Goal: Task Accomplishment & Management: Manage account settings

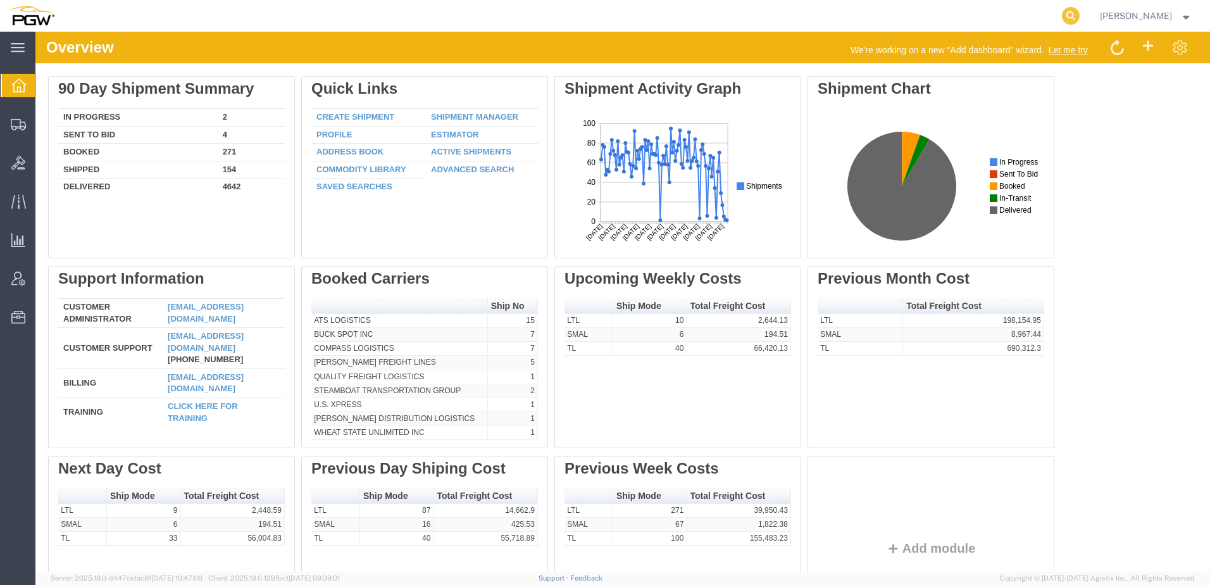
click at [1080, 18] on icon at bounding box center [1071, 16] width 18 height 18
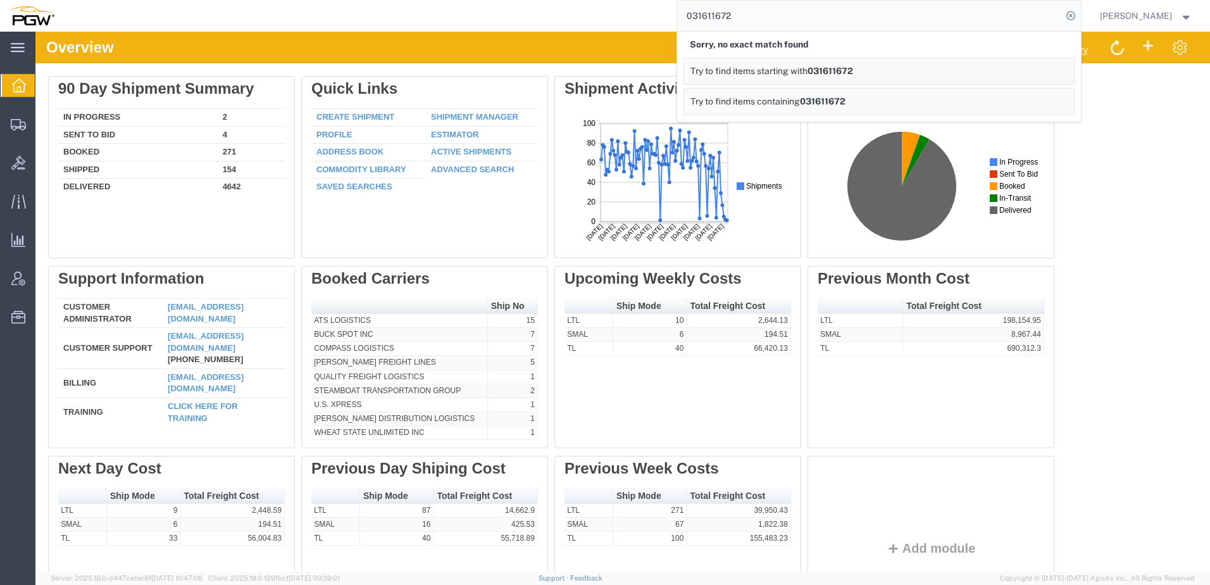
drag, startPoint x: 853, startPoint y: 15, endPoint x: 182, endPoint y: -65, distance: 675.5
click at [182, 0] on html "main_menu Created with Sketch. Collapse Menu Overview Shipments Shipment Manage…" at bounding box center [605, 292] width 1210 height 585
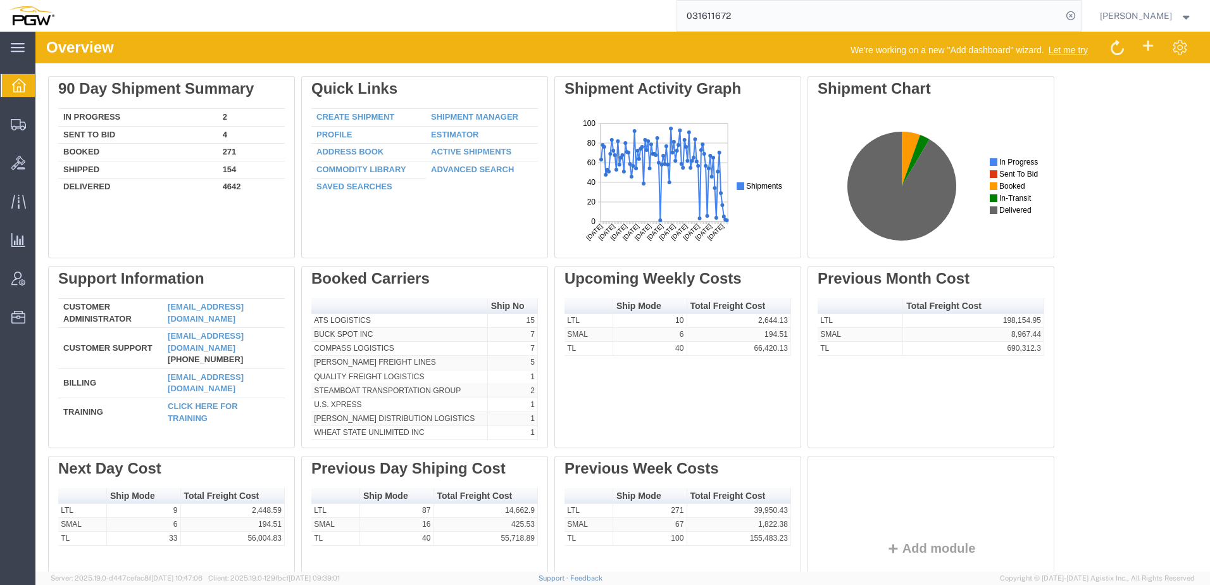
paste input "56836679 s"
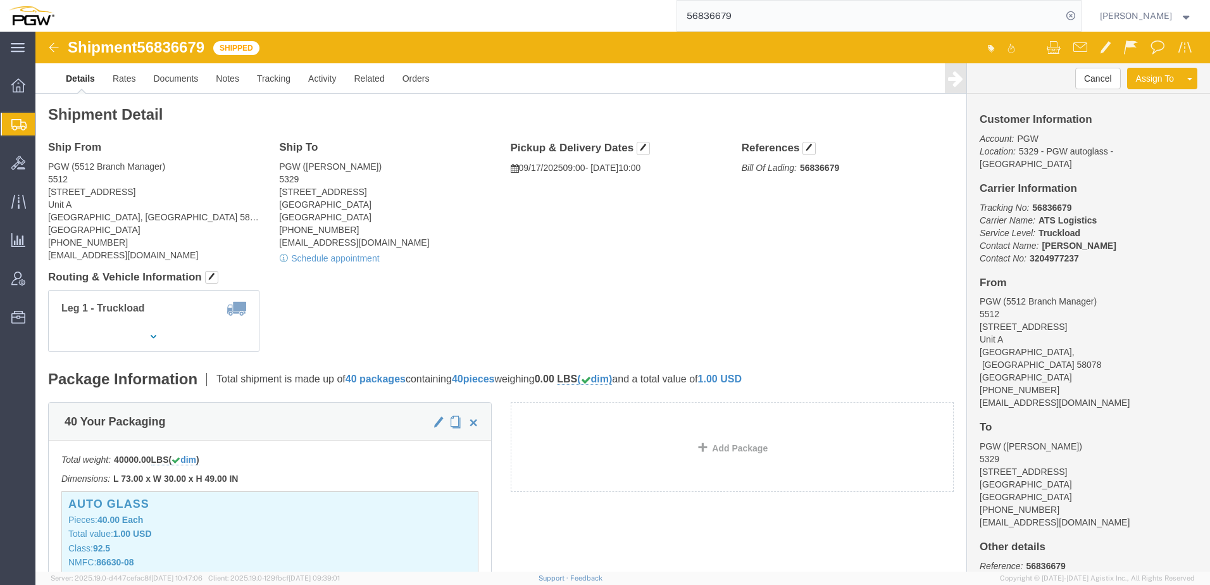
click div "Shipment Detail Ship From PGW (5512 Branch Manager) 5512 601 11th Ave NE Unit A…"
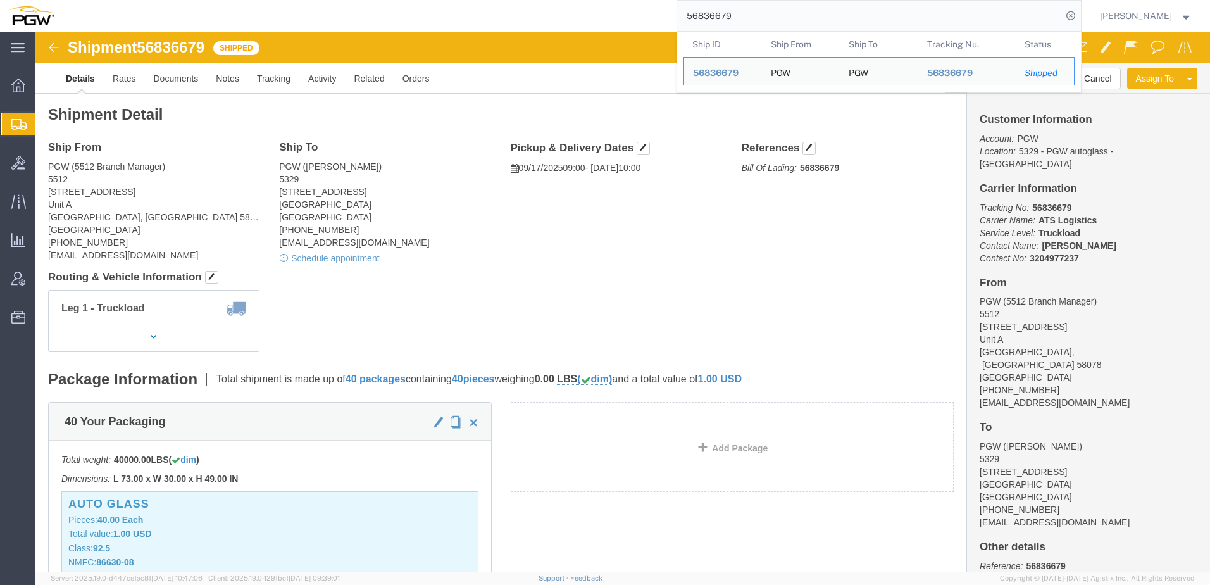
drag, startPoint x: 790, startPoint y: 20, endPoint x: 82, endPoint y: -18, distance: 708.4
click at [82, 0] on html "main_menu Created with Sketch. Collapse Menu Overview Shipments Shipment Manage…" at bounding box center [605, 292] width 1210 height 585
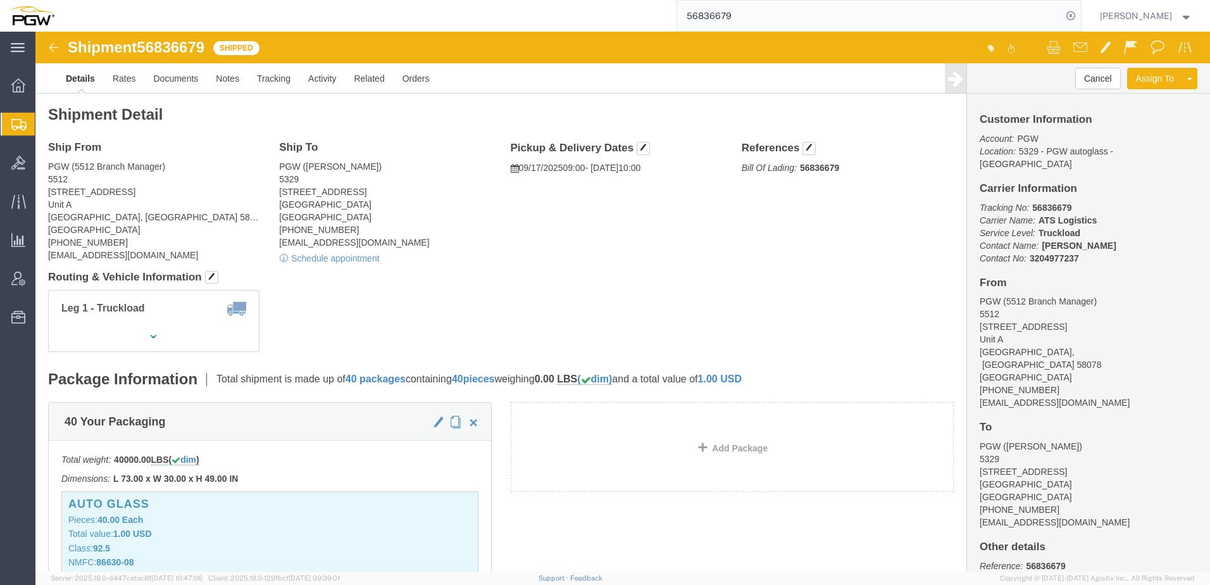
paste input "search"
type input "56836679"
click h4 "Routing & Vehicle Information"
click link "Clone Shipment"
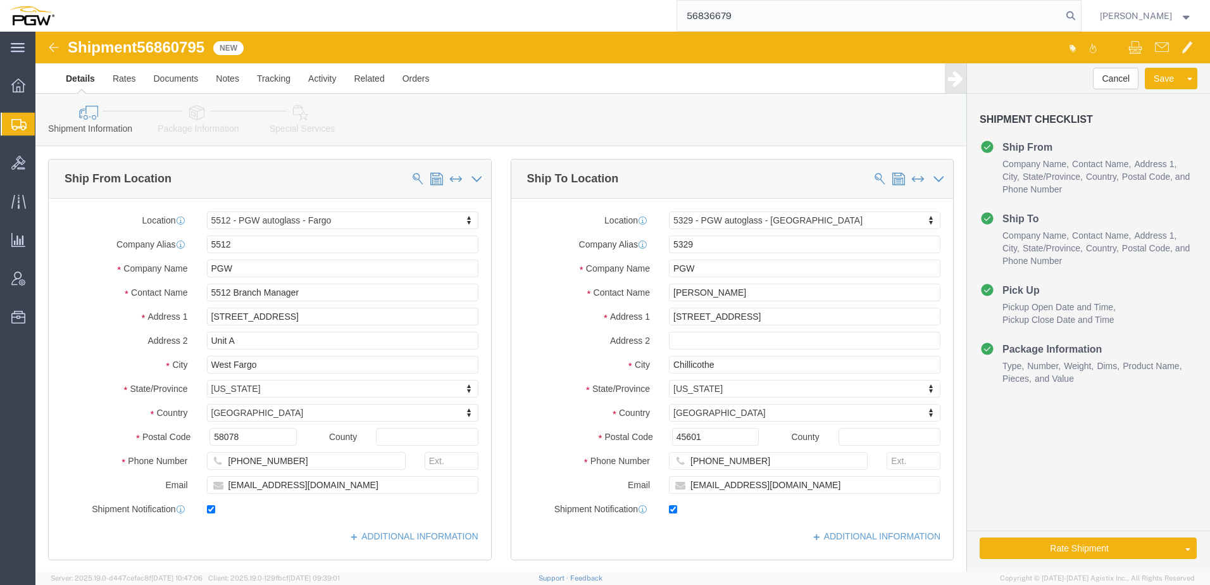
select select "28341"
select select "28253"
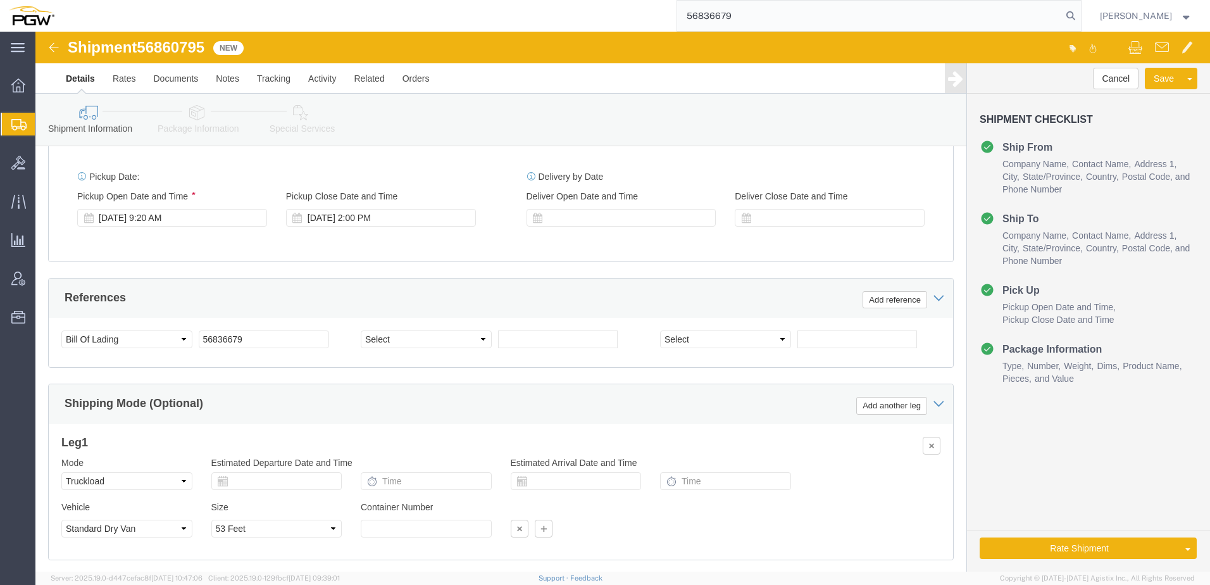
scroll to position [559, 0]
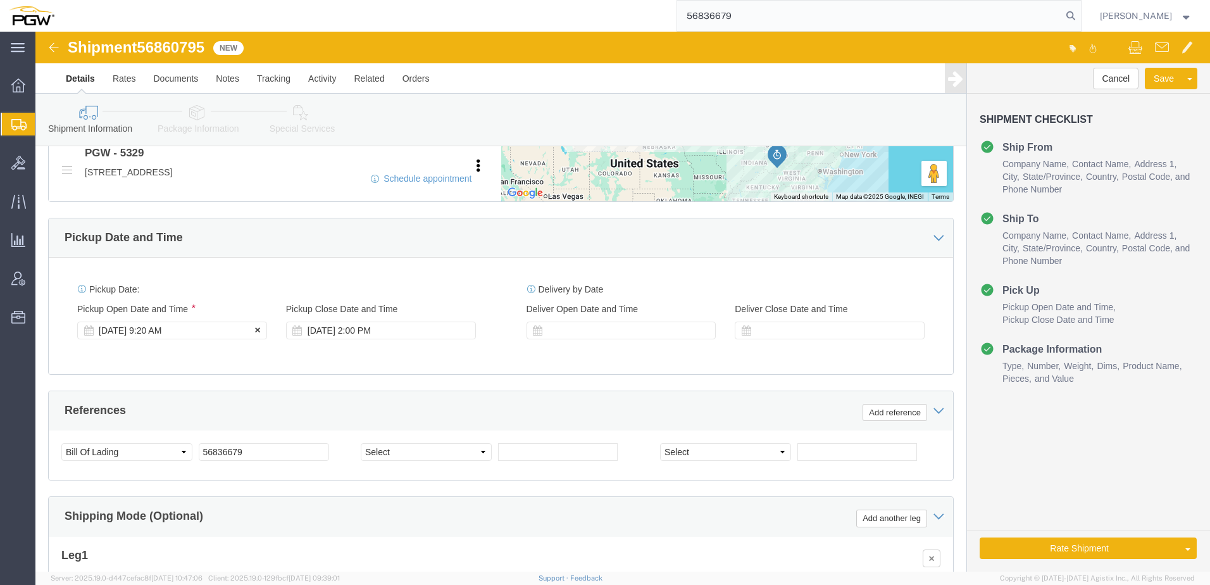
click div "Sep 18 2025 9:20 AM"
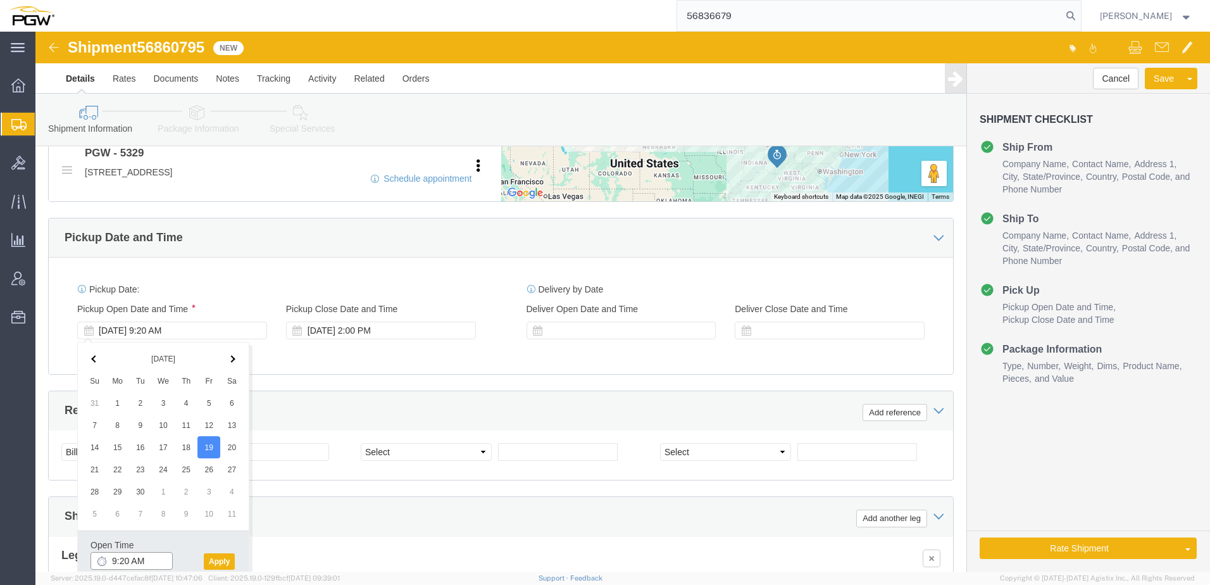
click input "9:20 AM"
type input "10:00 AM"
click button "Apply"
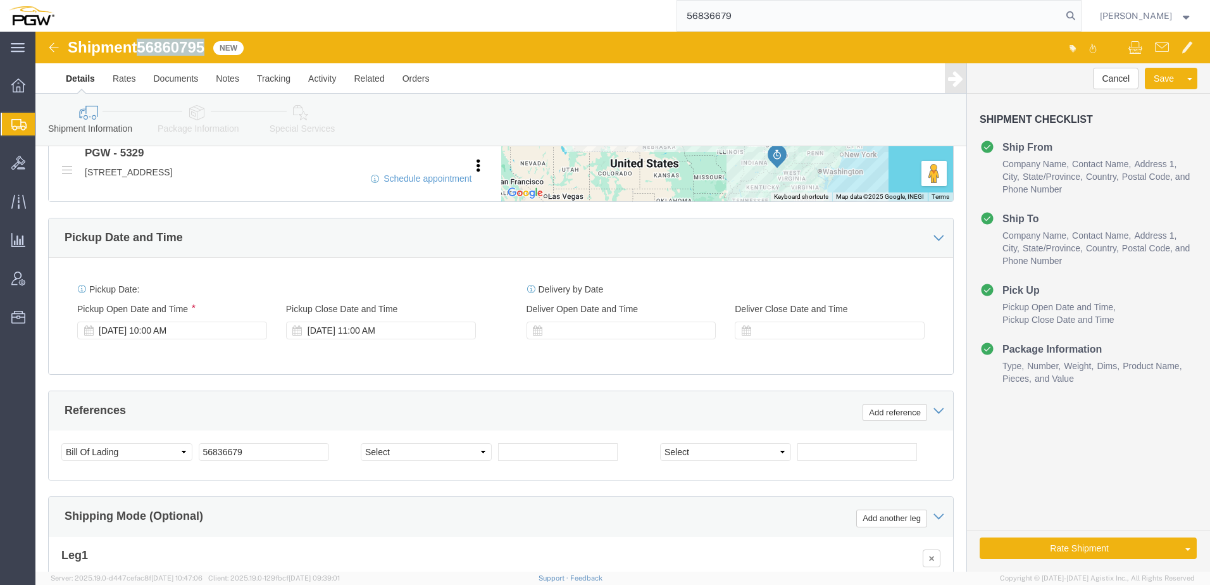
drag, startPoint x: 107, startPoint y: 13, endPoint x: 176, endPoint y: 12, distance: 69.0
click div "Shipment 56860795 New"
copy span "56860795"
drag, startPoint x: 227, startPoint y: 419, endPoint x: -52, endPoint y: 383, distance: 281.3
click html "Shipment 56860795 New Details Rates Documents Notes Tracking Activity Related O…"
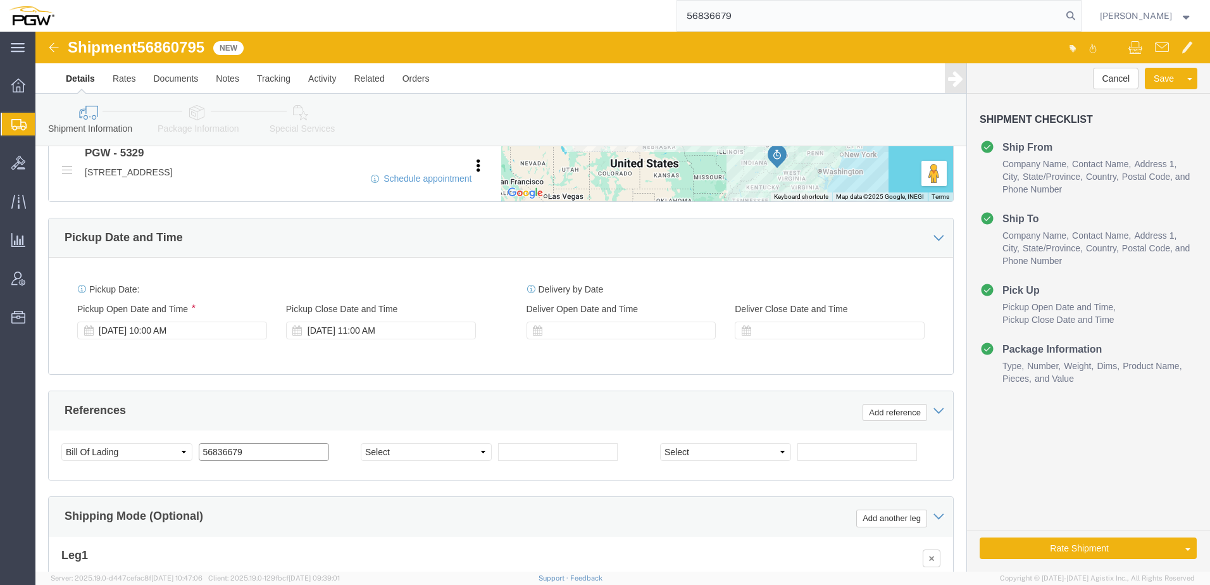
paste input "60795"
drag, startPoint x: 252, startPoint y: 423, endPoint x: -189, endPoint y: 363, distance: 445.7
click html "Shipment 56860795 New Details Rates Documents Notes Tracking Activity Related O…"
type input "56860795"
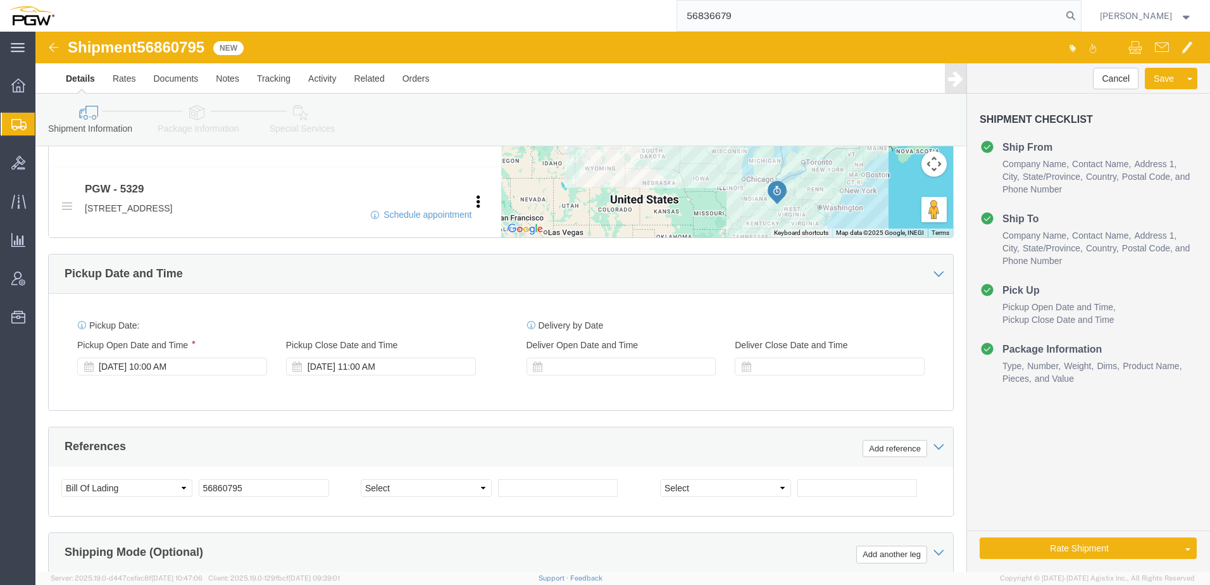
scroll to position [369, 0]
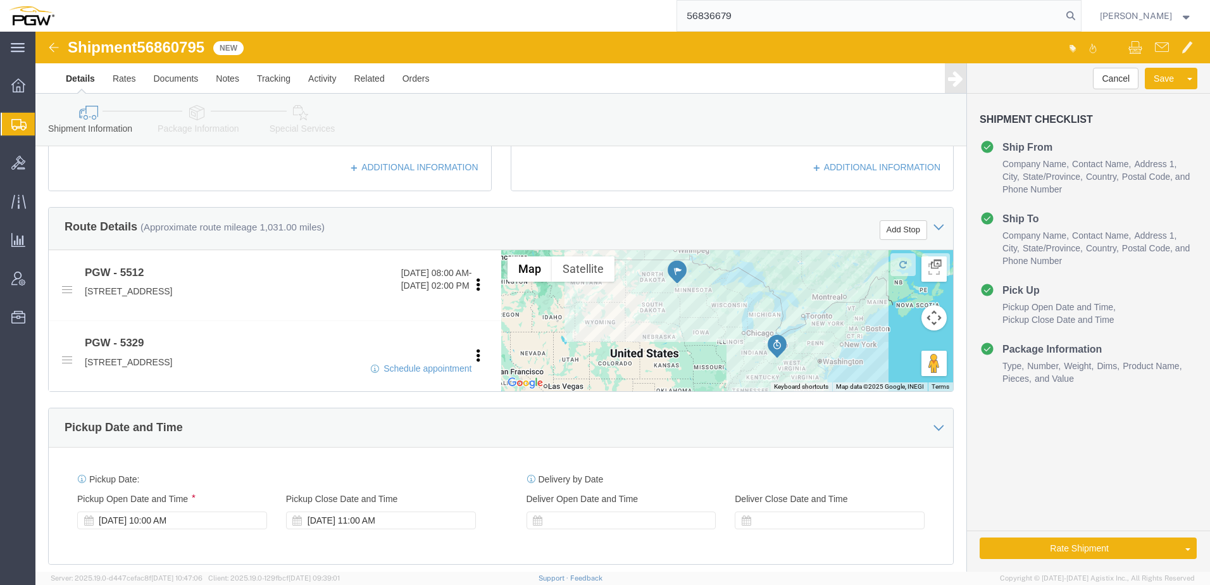
click icon
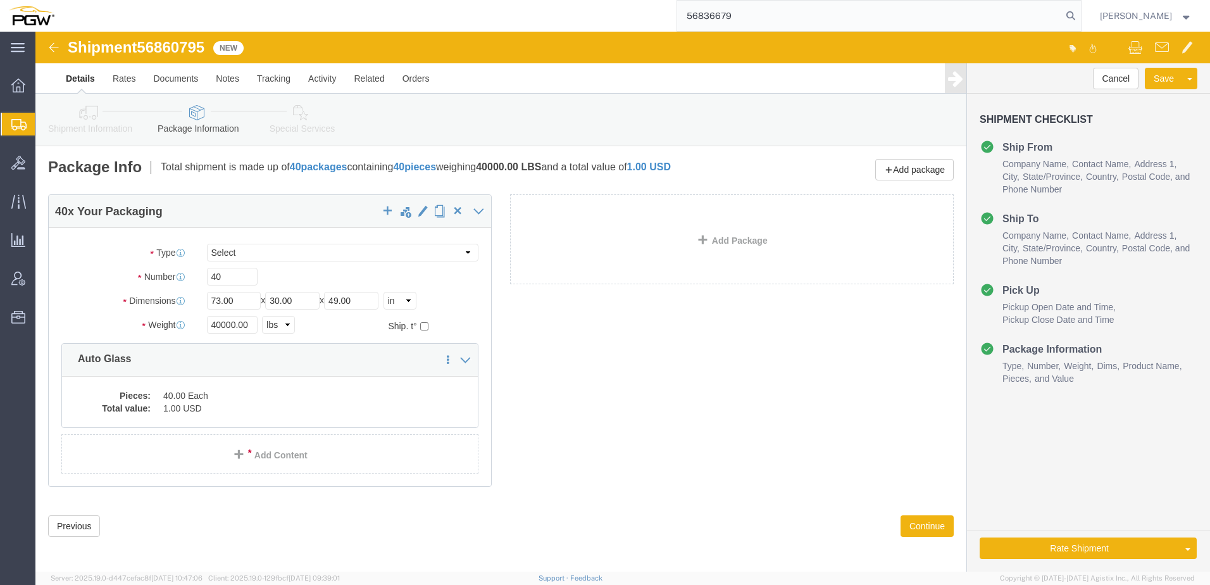
click link "Shipment Information"
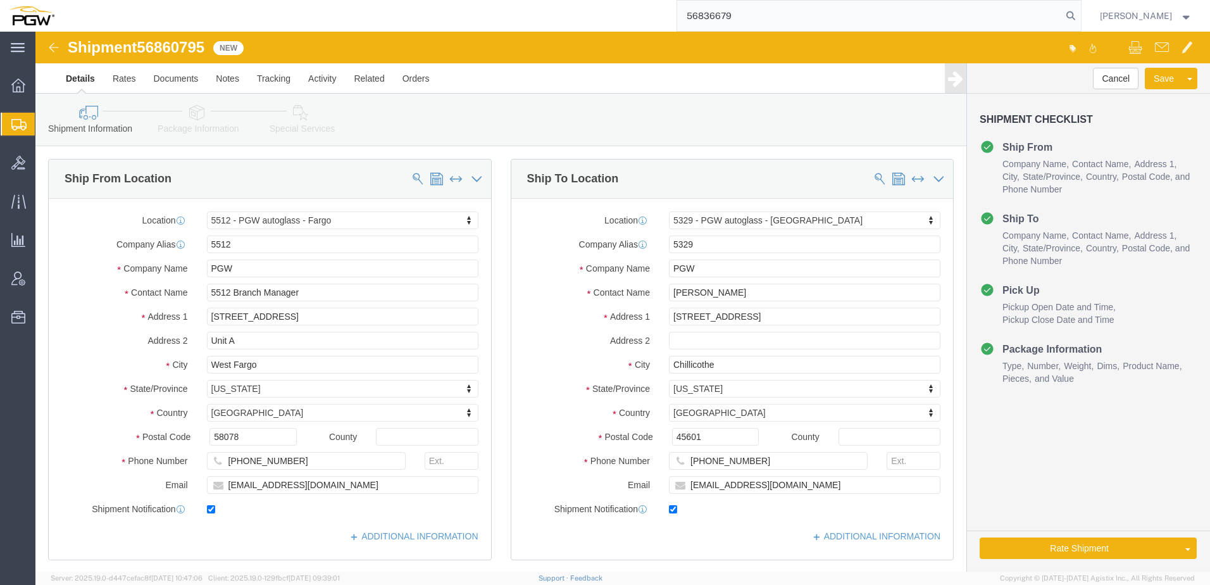
click link "Special Services"
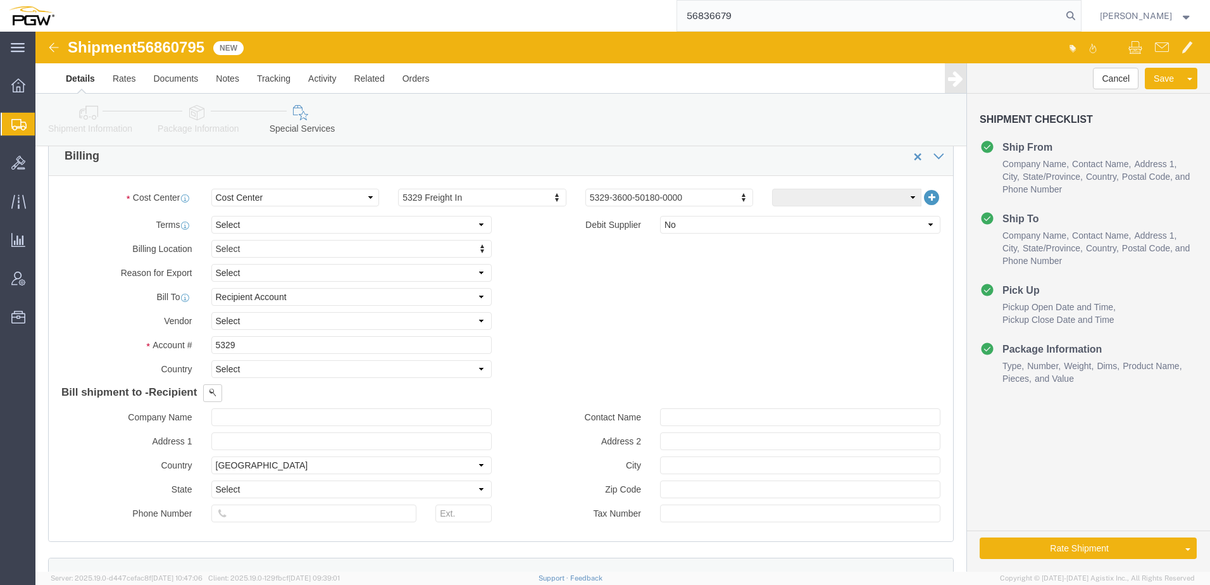
scroll to position [759, 0]
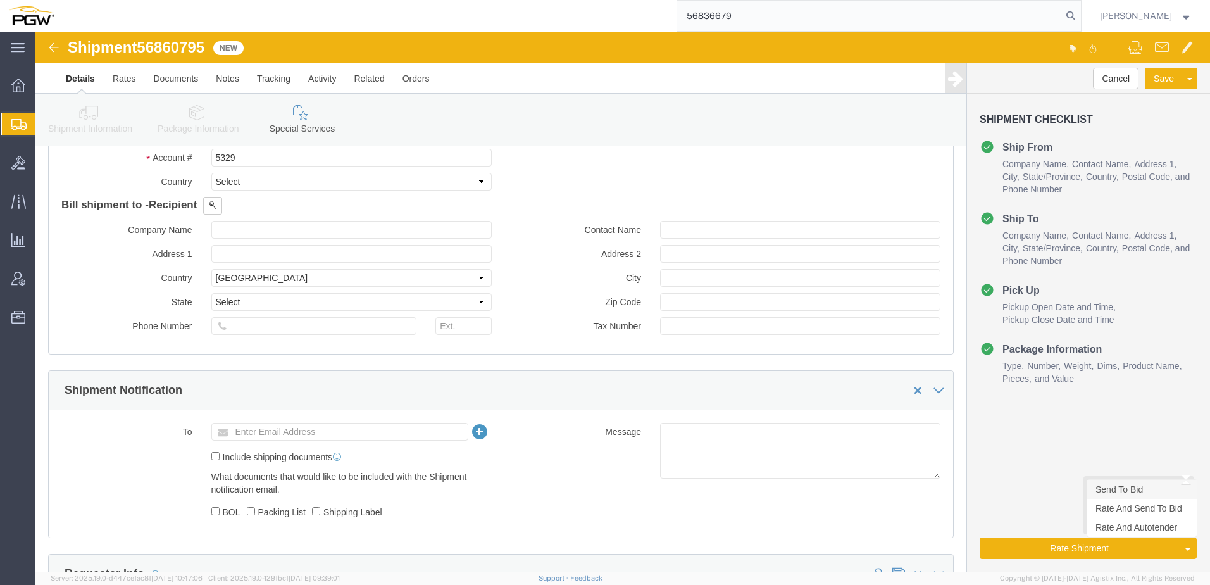
click link "Send To Bid"
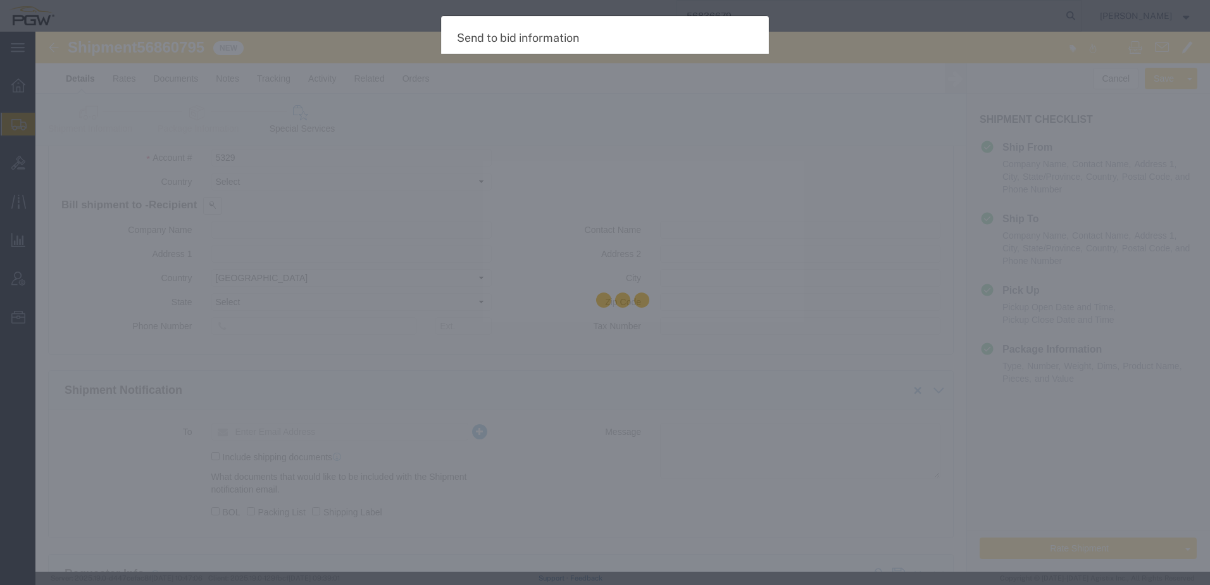
select select "TL"
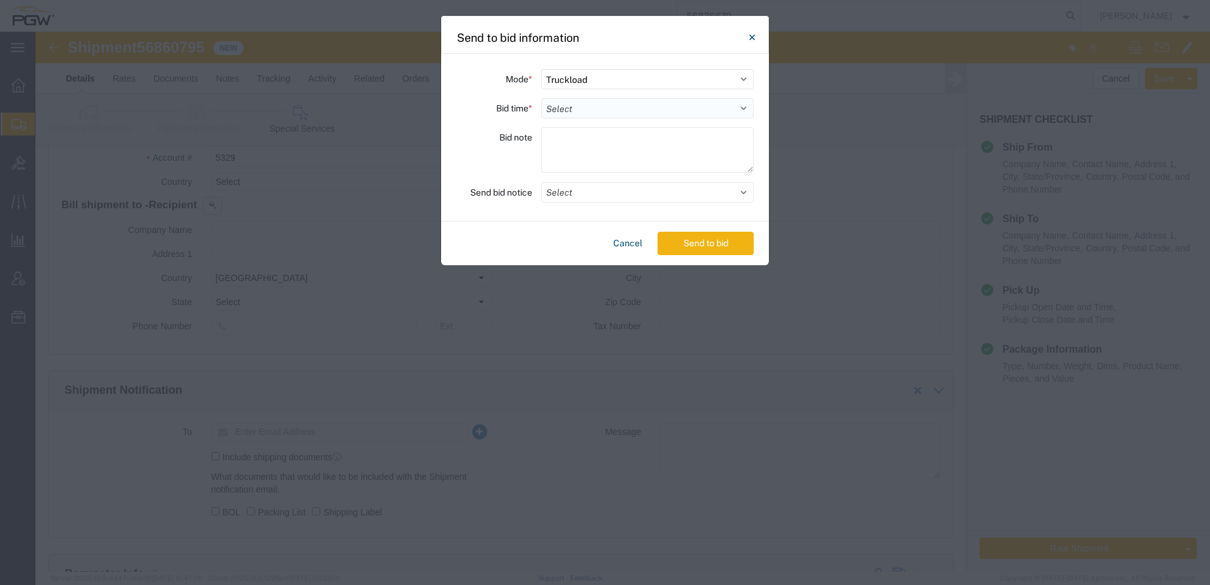
click at [592, 108] on select "Select 30 Min (Rush) 1 Hour (Rush) 2 Hours (Rush) 4 Hours (Rush) 8 Hours (Rush)…" at bounding box center [647, 108] width 213 height 20
select select "24"
click at [541, 98] on select "Select 30 Min (Rush) 1 Hour (Rush) 2 Hours (Rush) 4 Hours (Rush) 8 Hours (Rush)…" at bounding box center [647, 108] width 213 height 20
click at [709, 239] on button "Send to bid" at bounding box center [705, 243] width 96 height 23
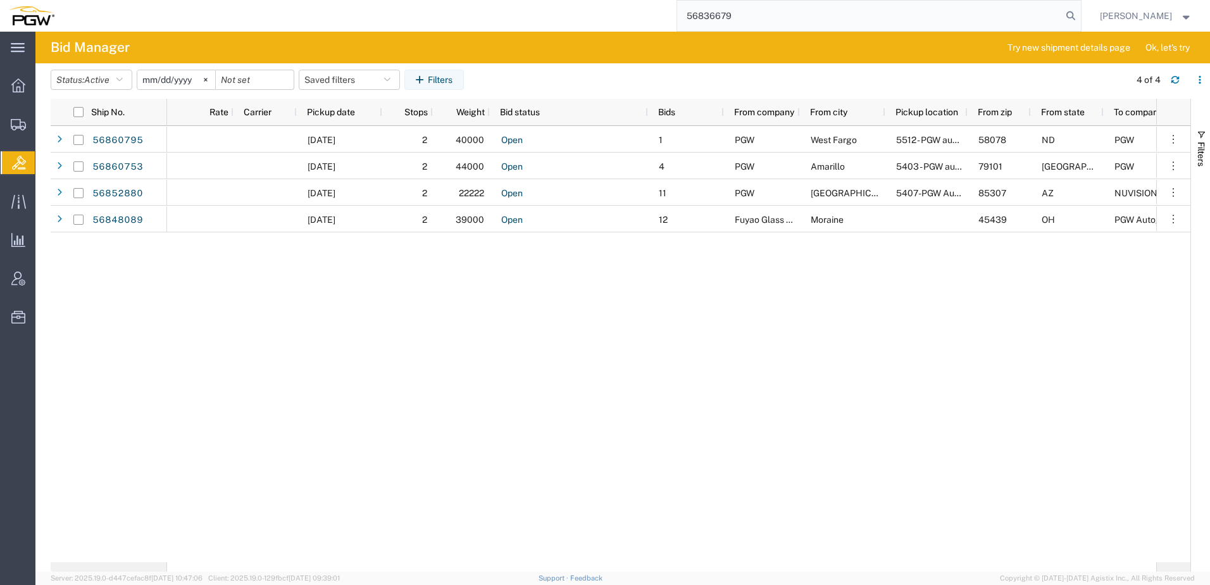
click at [401, 368] on div "09/19/2025 2 40000 Open 1 PGW West Fargo 5512 - PGW autoglass - Fargo 58078 ND …" at bounding box center [661, 344] width 989 height 436
click at [722, 341] on div "09/19/2025 2 40000 Open 1 PGW West Fargo 5512 - PGW autoglass - Fargo 58078 ND …" at bounding box center [661, 344] width 989 height 436
click at [94, 81] on span "Active" at bounding box center [96, 80] width 25 height 10
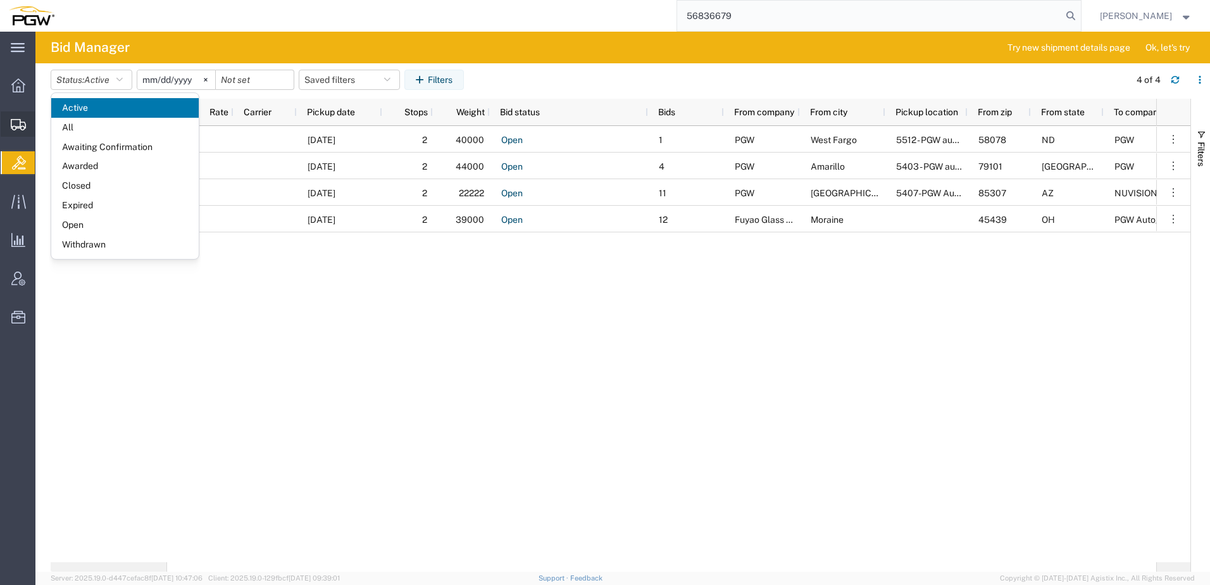
click at [15, 119] on icon at bounding box center [18, 124] width 15 height 11
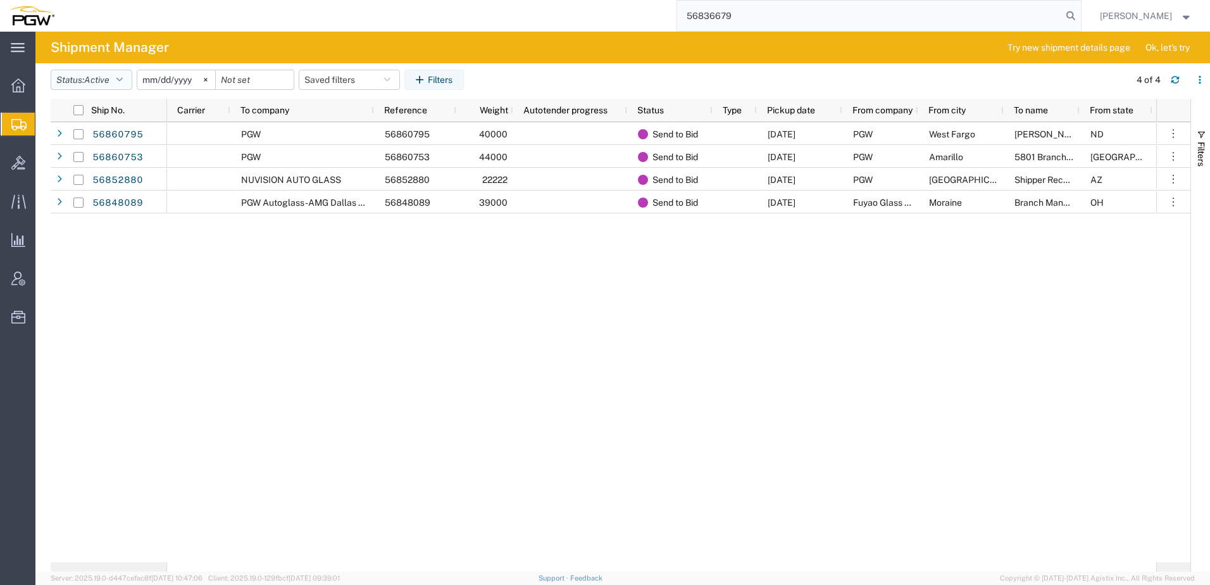
click at [94, 81] on span "Active" at bounding box center [96, 80] width 25 height 10
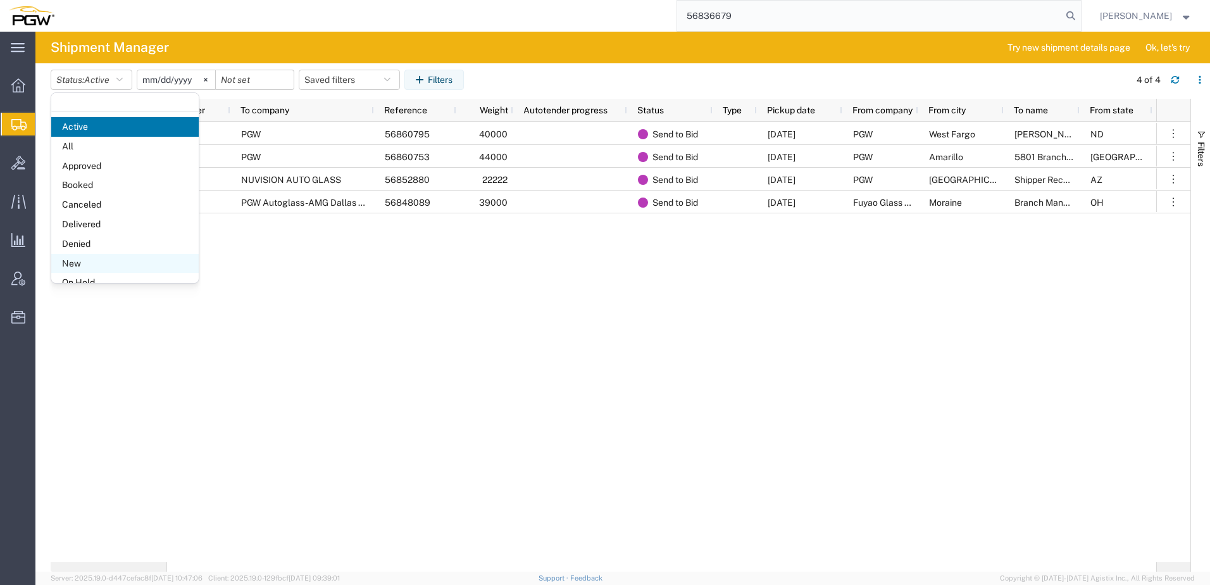
click at [75, 271] on span "New" at bounding box center [124, 264] width 147 height 20
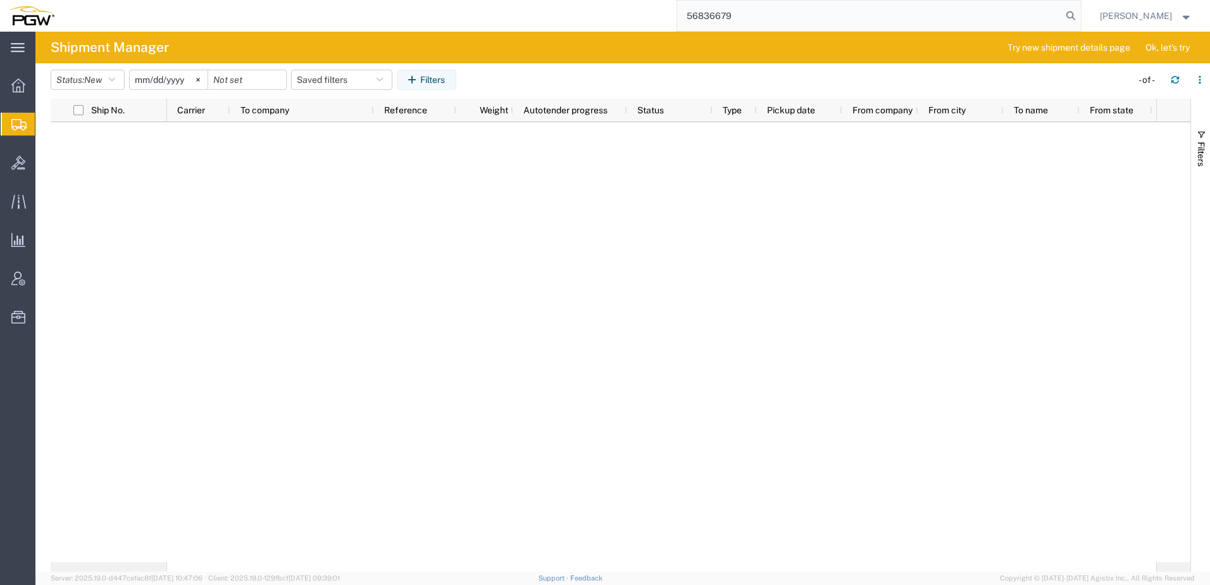
click at [576, 359] on div at bounding box center [661, 342] width 989 height 440
drag, startPoint x: 881, startPoint y: 25, endPoint x: 89, endPoint y: -53, distance: 796.0
click at [89, 0] on html "main_menu Created with Sketch. Collapse Menu Overview Shipments Shipment Manage…" at bounding box center [605, 292] width 1210 height 585
paste input "48095"
type input "56848095"
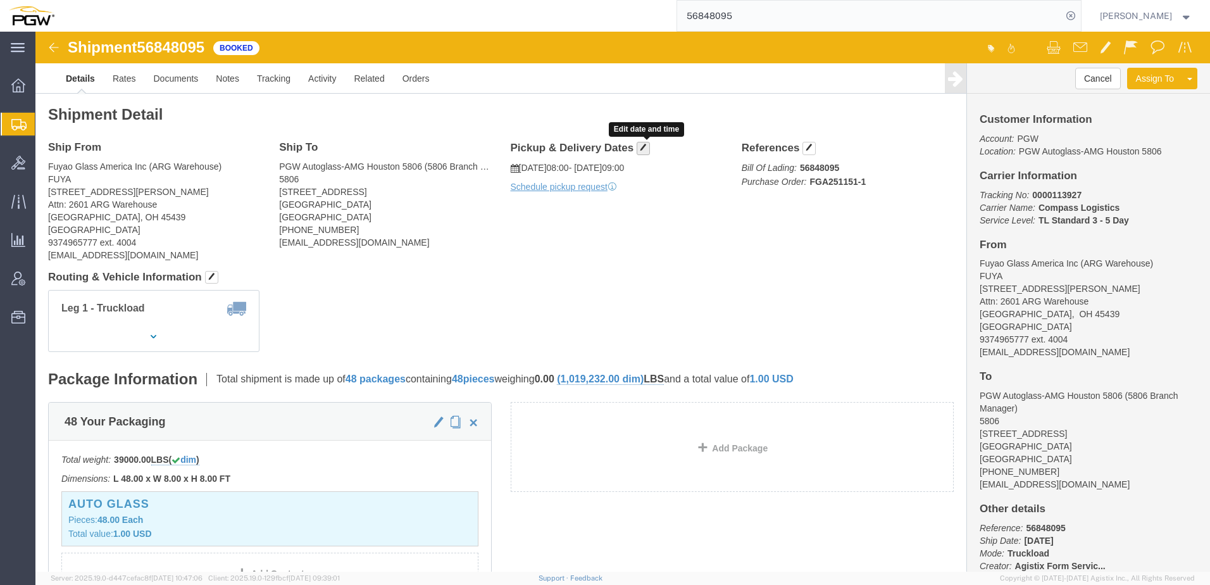
click span "button"
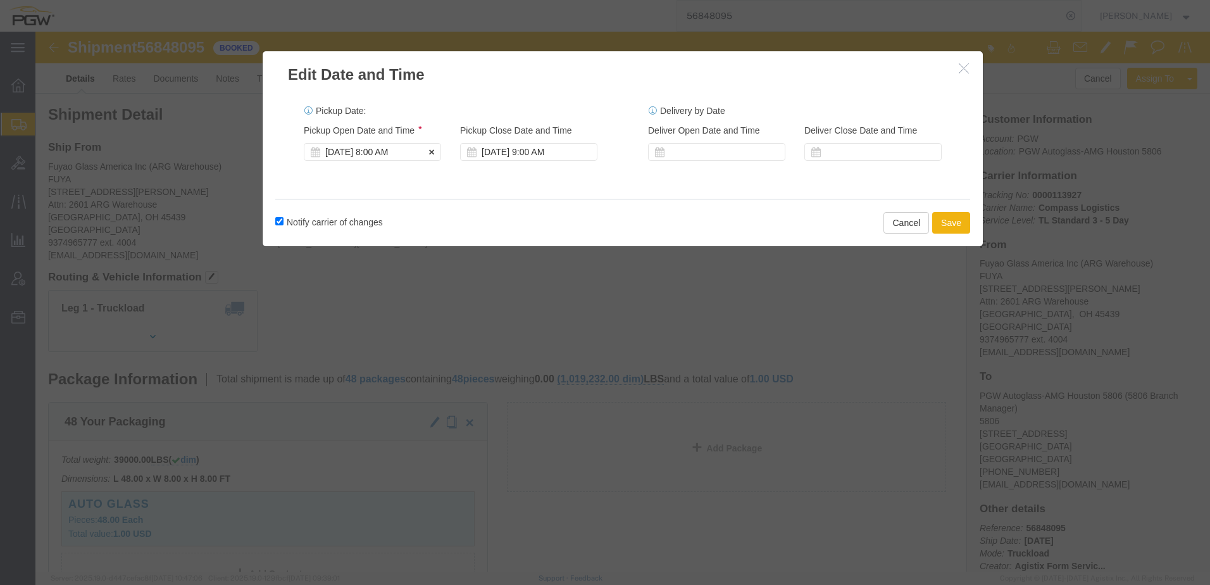
click div "Sep 24 2025 8:00 AM"
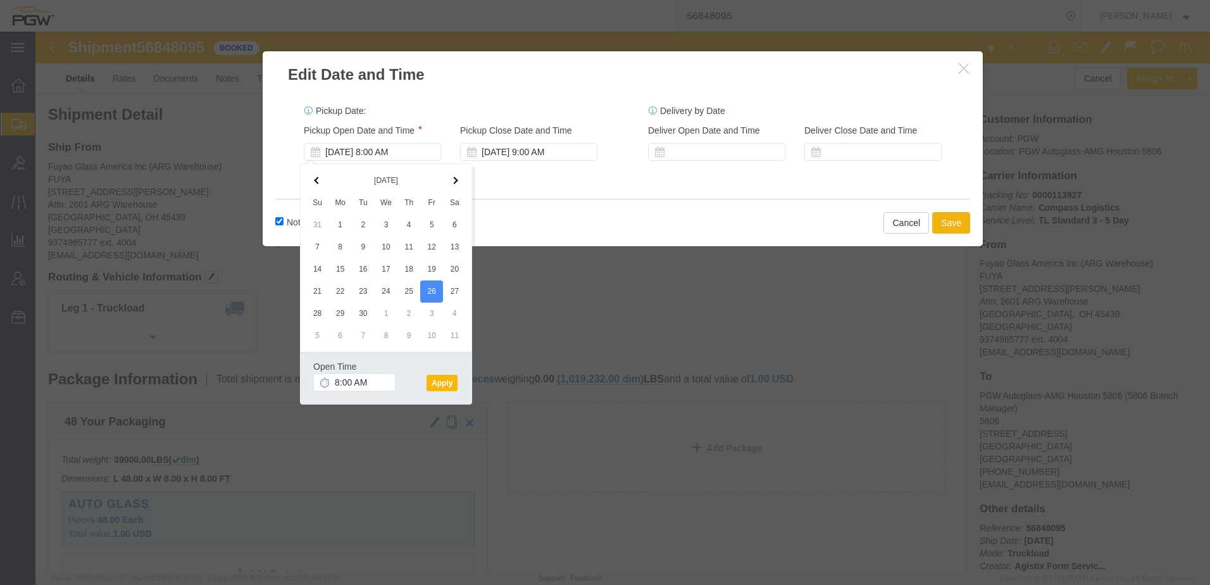
click button "Apply"
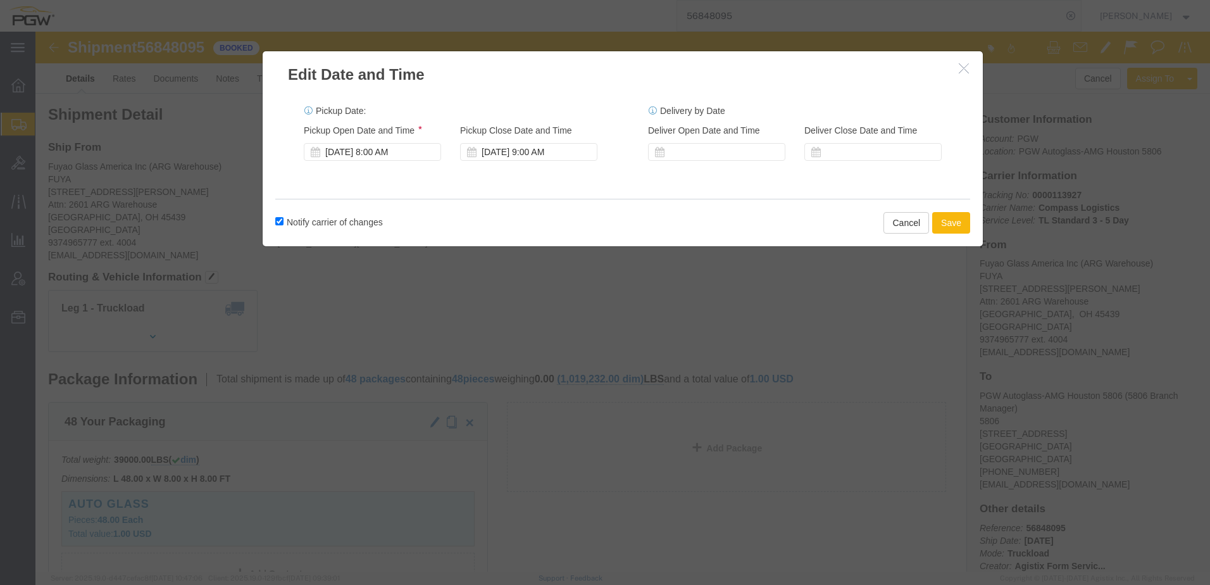
click button "Save"
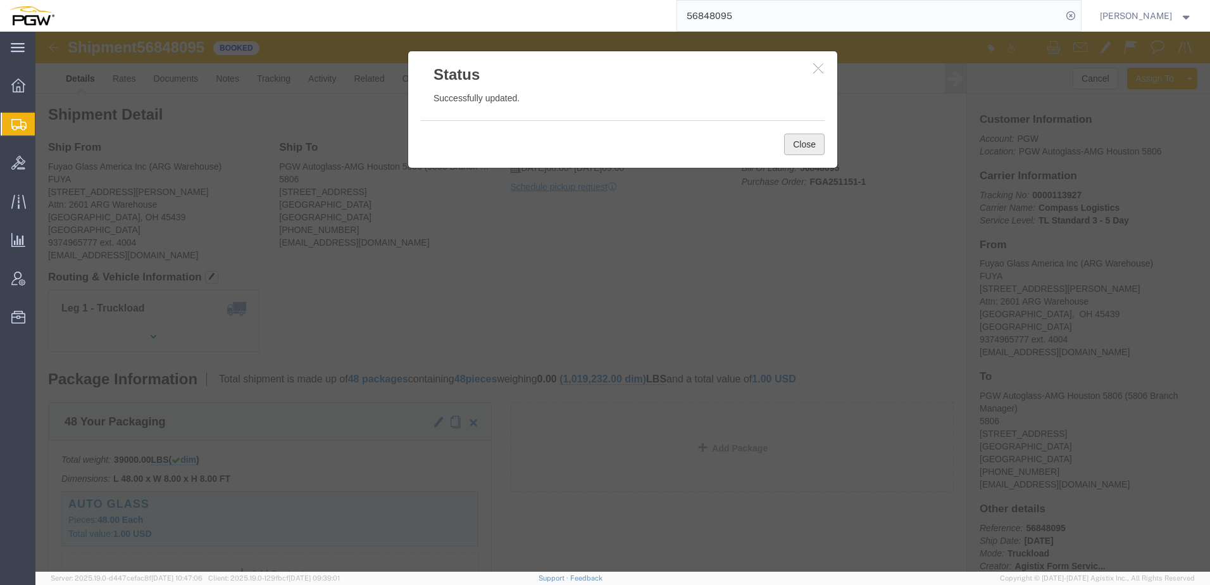
click button "Close"
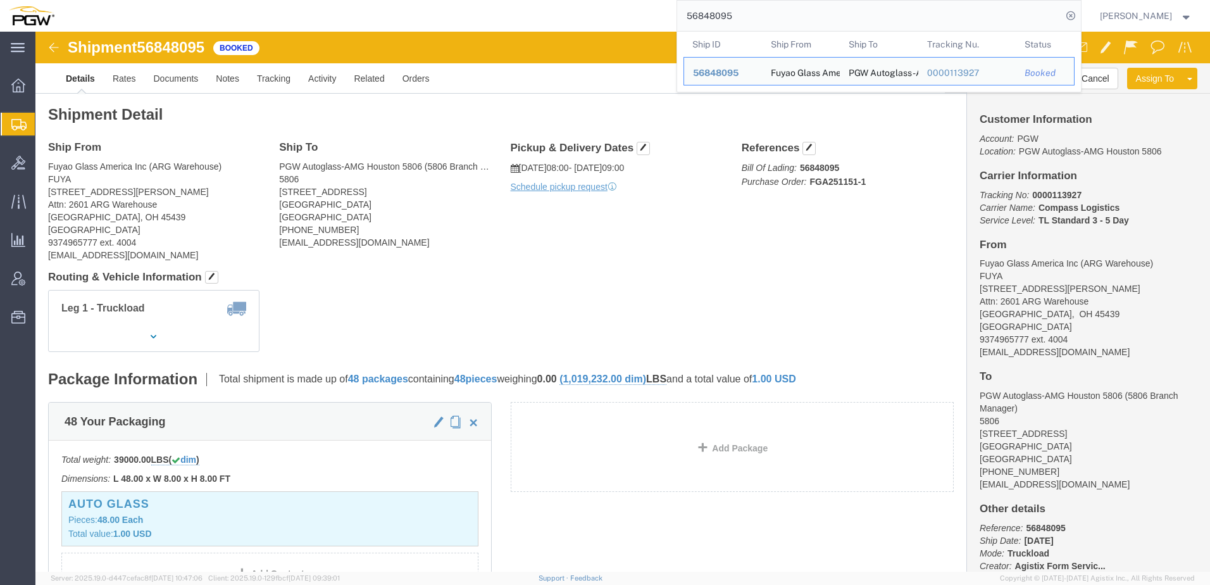
drag, startPoint x: 892, startPoint y: 12, endPoint x: 311, endPoint y: -26, distance: 582.1
click at [311, 0] on html "main_menu Created with Sketch. Collapse Menu Overview Shipments Shipment Manage…" at bounding box center [605, 292] width 1210 height 585
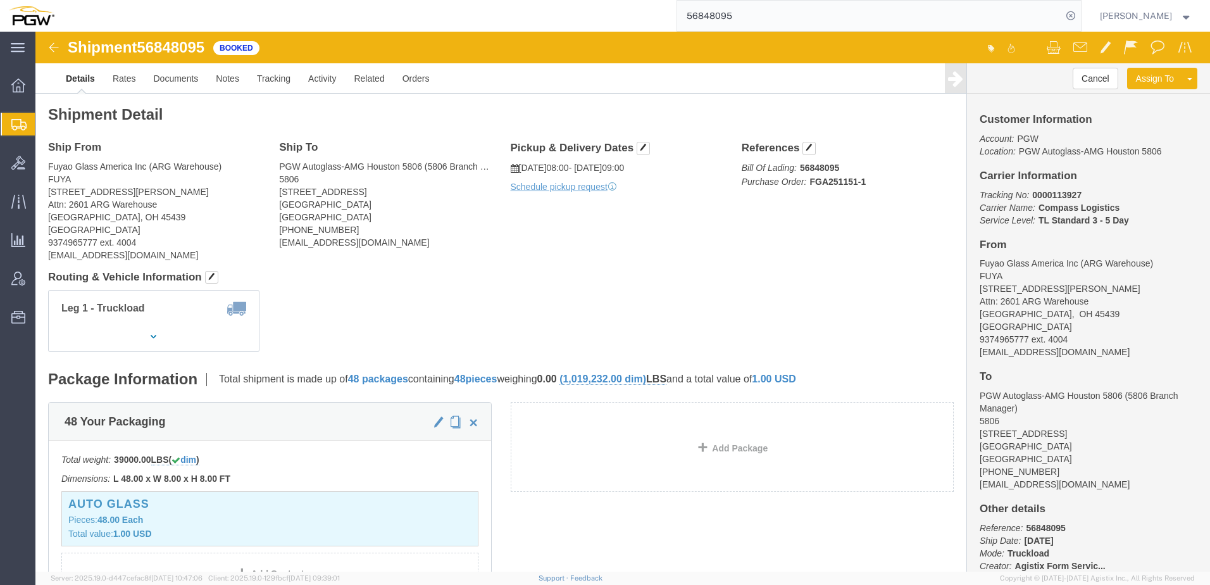
paste input "24328"
type input "56824328"
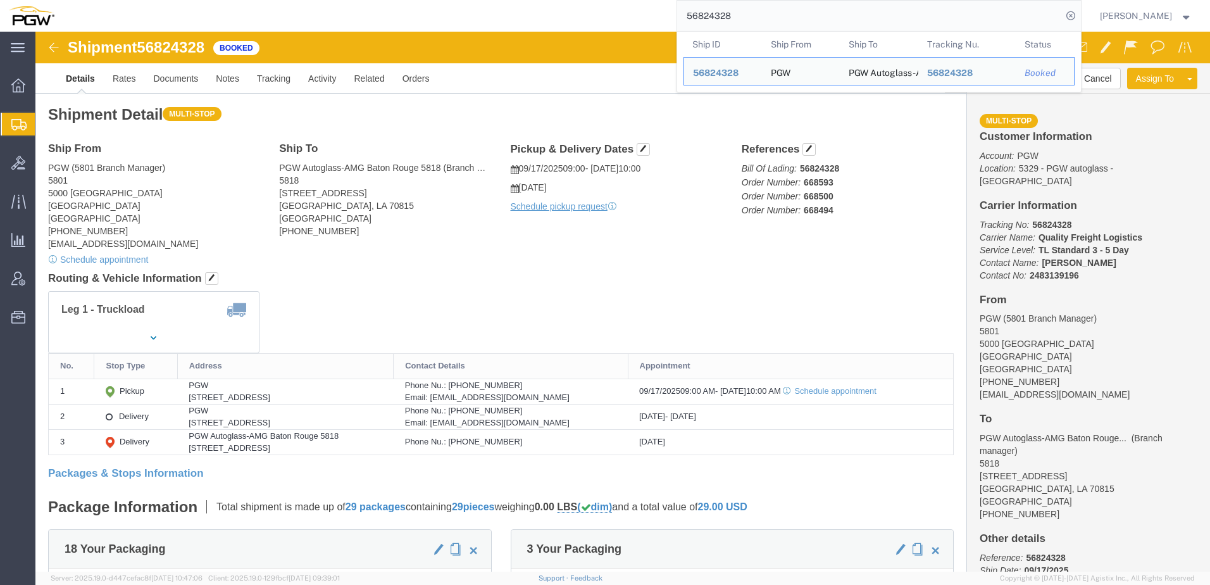
click address "PGW (5801 Branch Manager) 5801 5000 South Freeway Fort Worth, TX 76115 United S…"
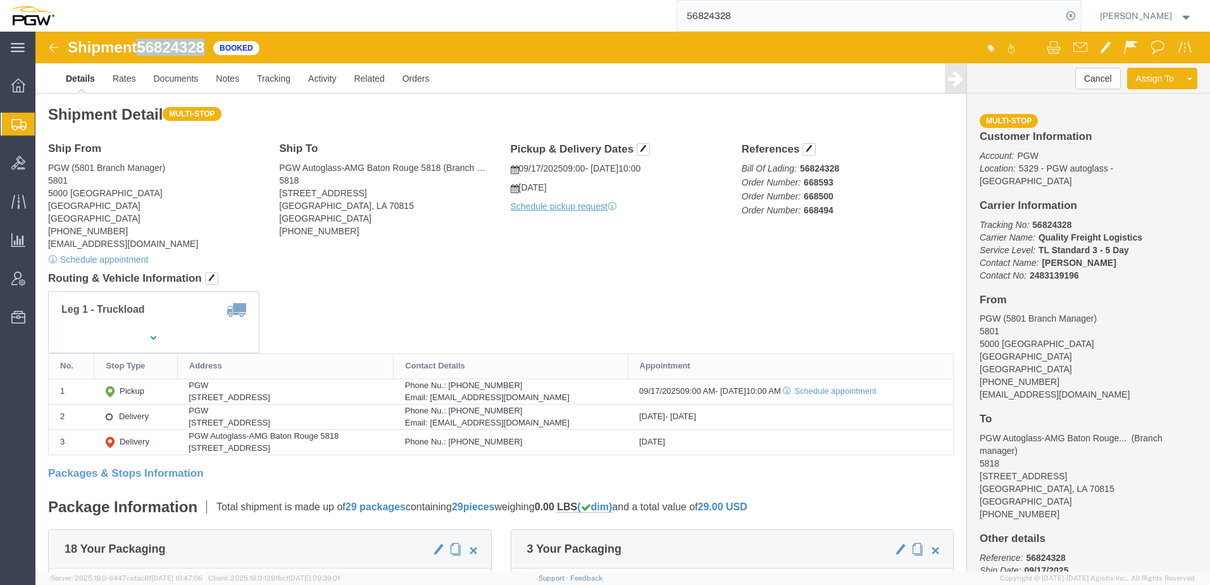
drag, startPoint x: 106, startPoint y: 18, endPoint x: 171, endPoint y: 10, distance: 65.7
click div "Shipment 56824328 Booked"
copy span "56824328"
click at [0, 0] on span "Create from Template" at bounding box center [0, 0] width 0 height 0
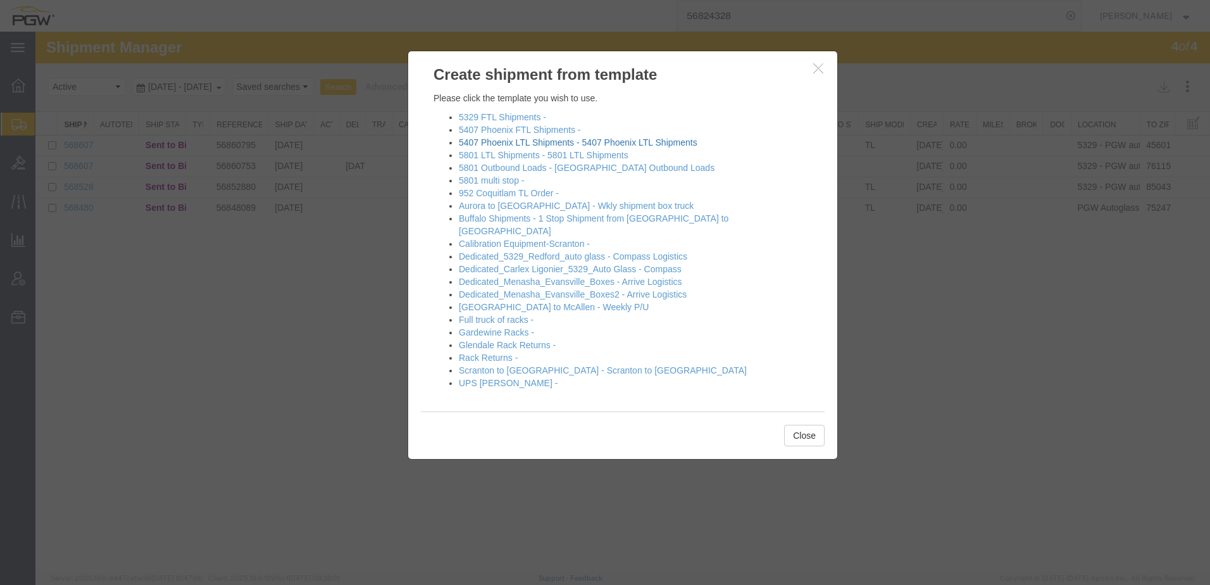
click at [503, 145] on link "5407 Phoenix LTL Shipments - 5407 Phoenix LTL Shipments" at bounding box center [578, 142] width 239 height 10
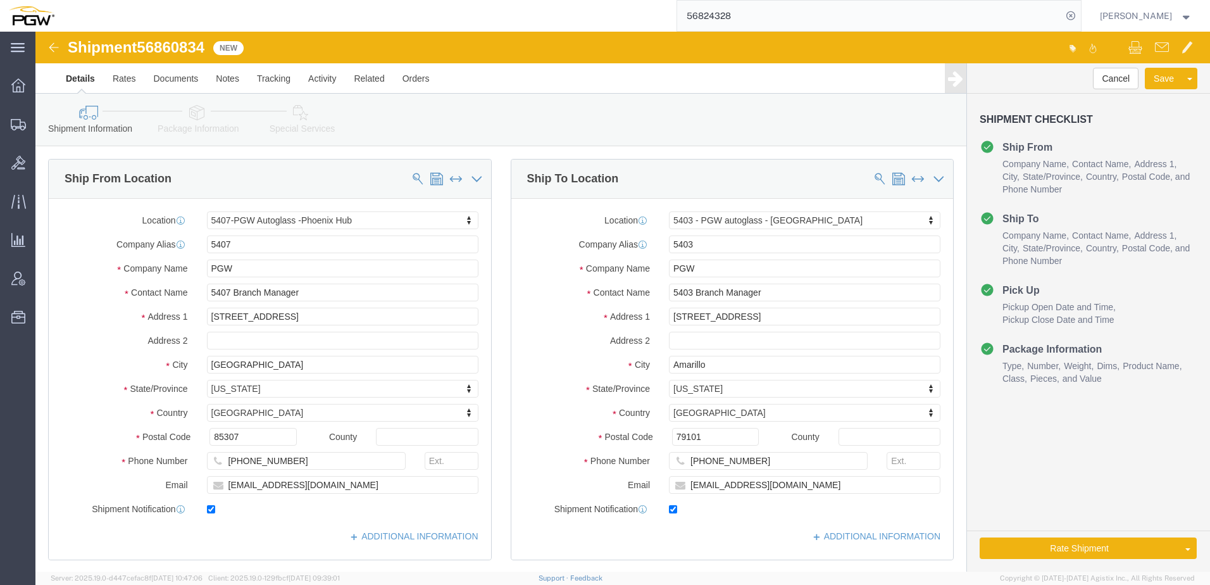
select select "62351"
select select "28259"
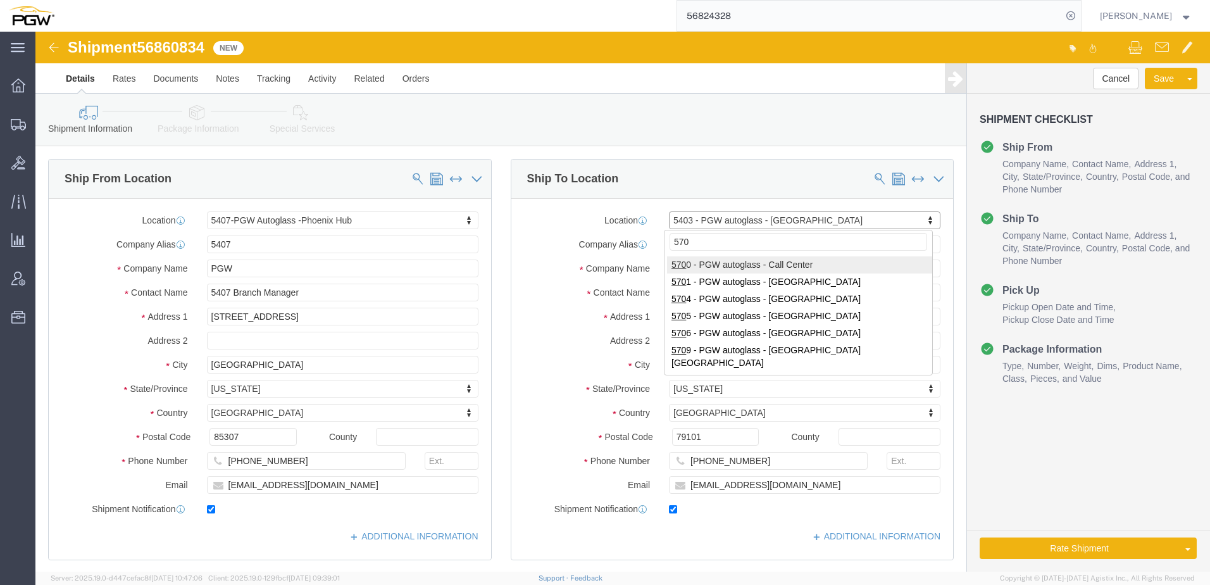
type input "5704"
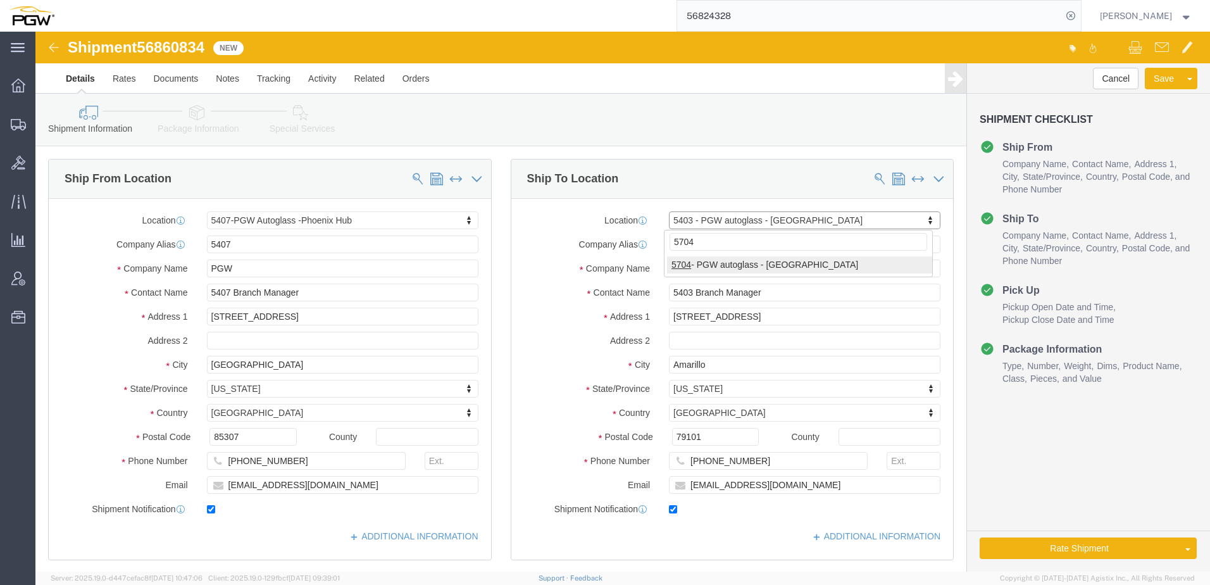
select select "28459"
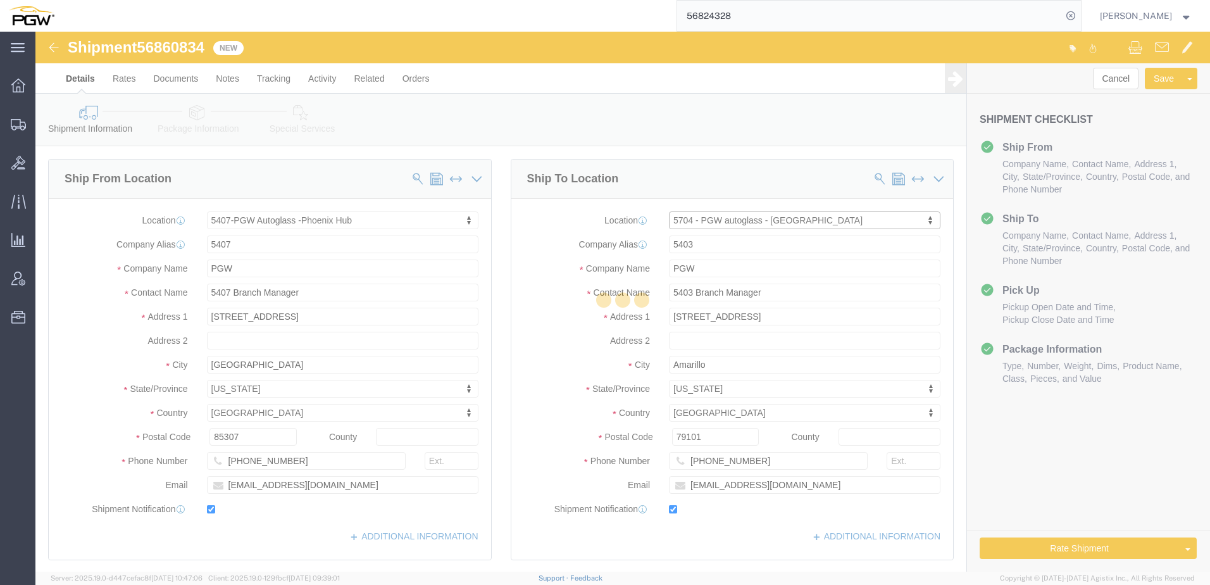
type input "5704"
type input "5704 Branch Manager"
type input "710 Palmyrita Ave."
type input "Ste B"
type input "Riverside"
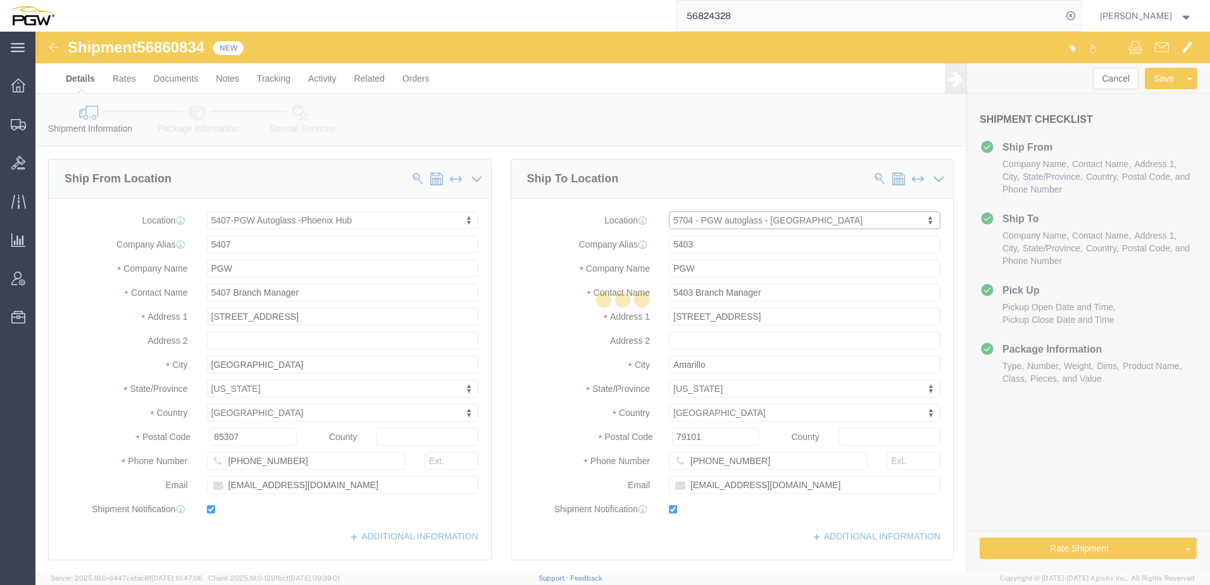
type input "92501"
type input "951-787-1896"
type input "lkqsp_o_pm_5704@pgwag.com"
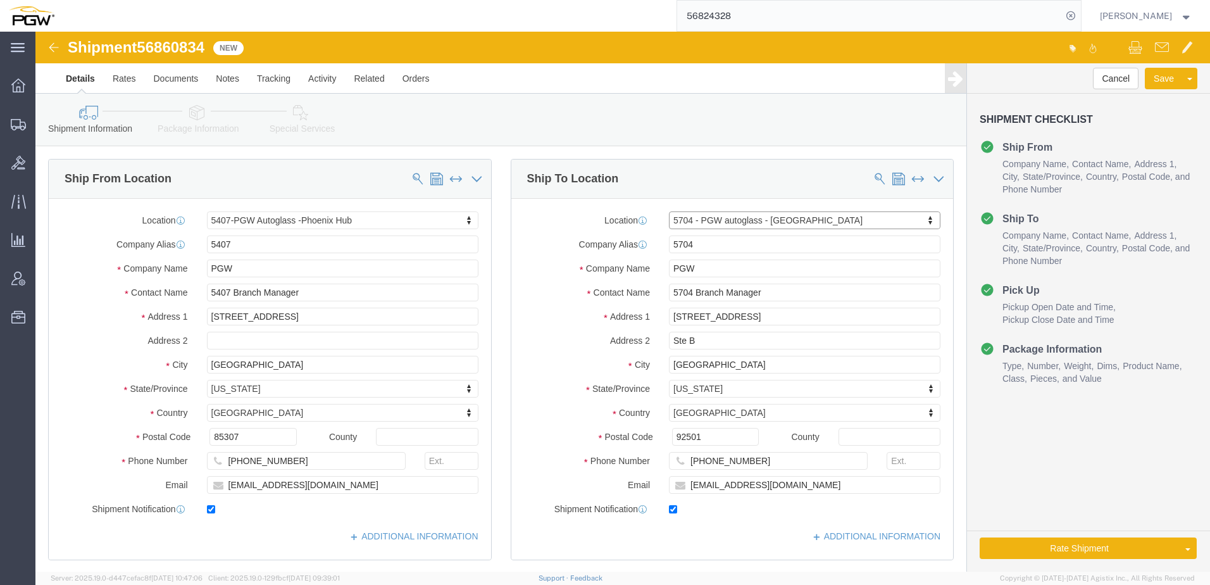
select select "CA"
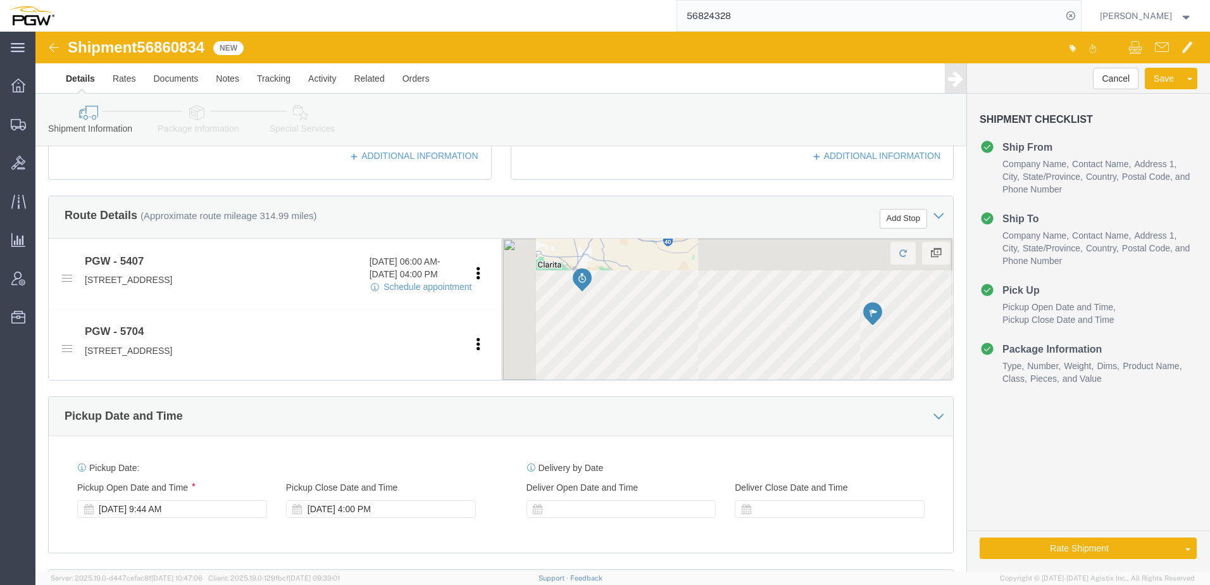
scroll to position [506, 0]
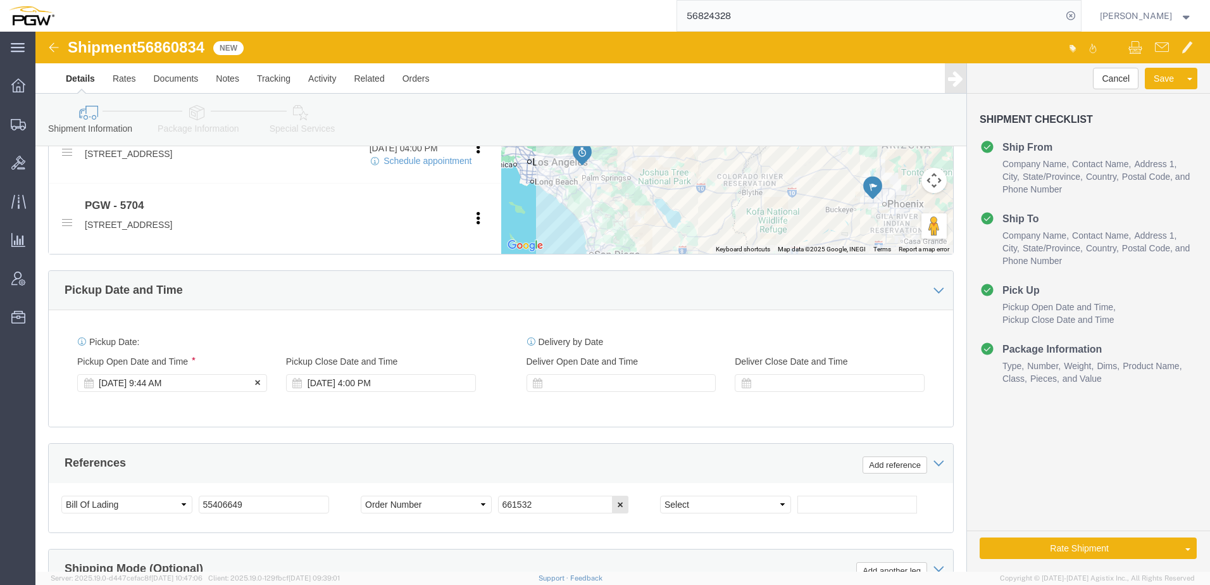
click div "Sep 18 2025 9:44 AM"
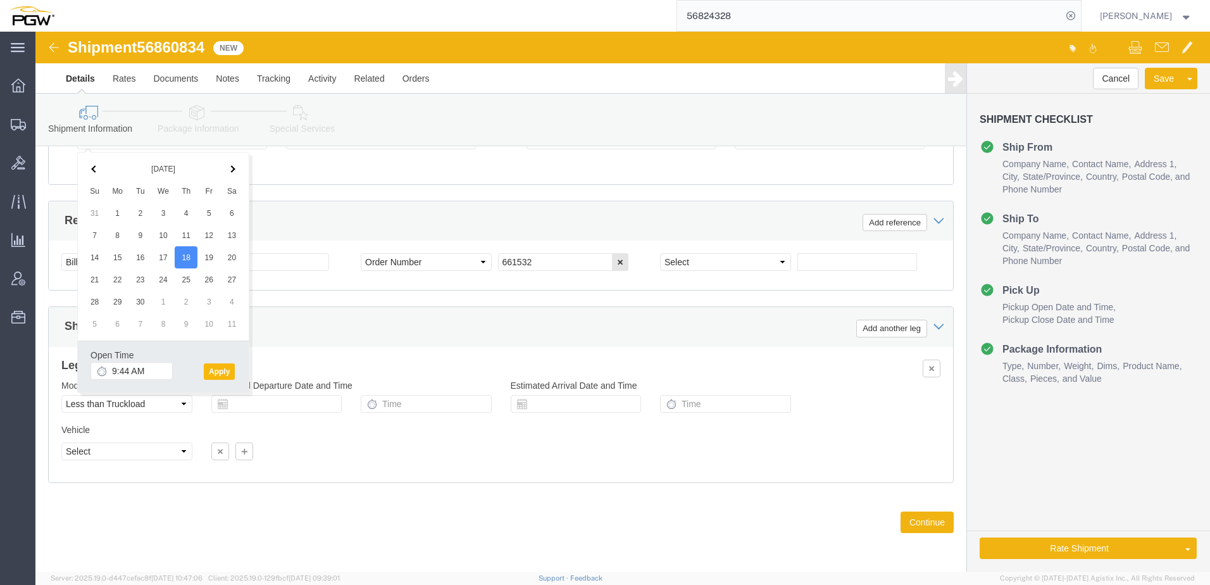
click button "Apply"
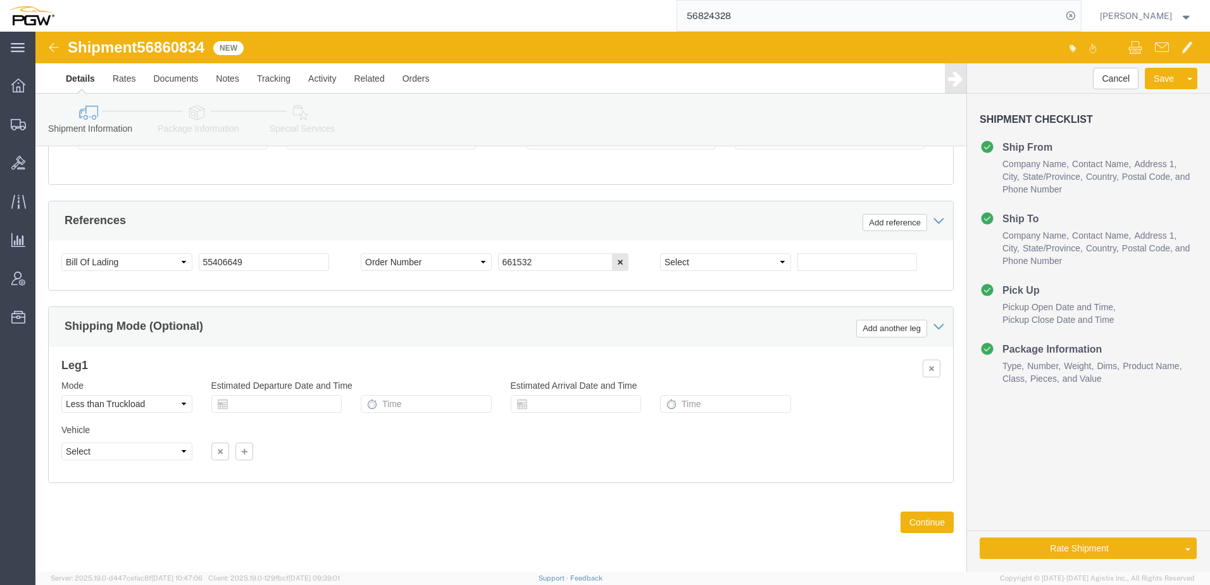
scroll to position [559, 0]
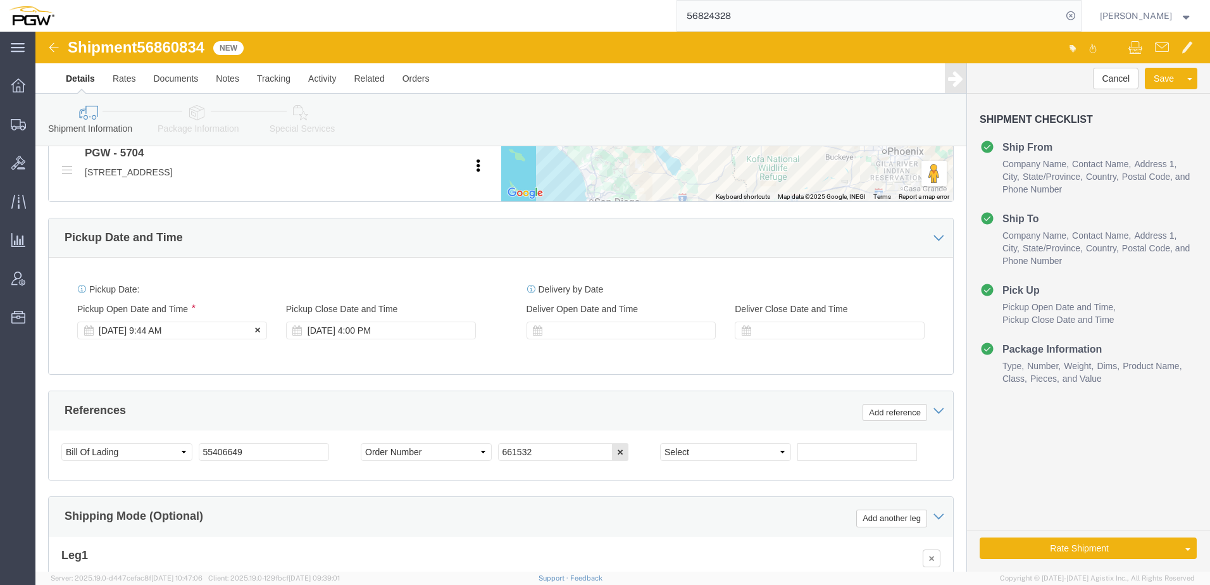
click div "Sep 18 2025 9:44 AM"
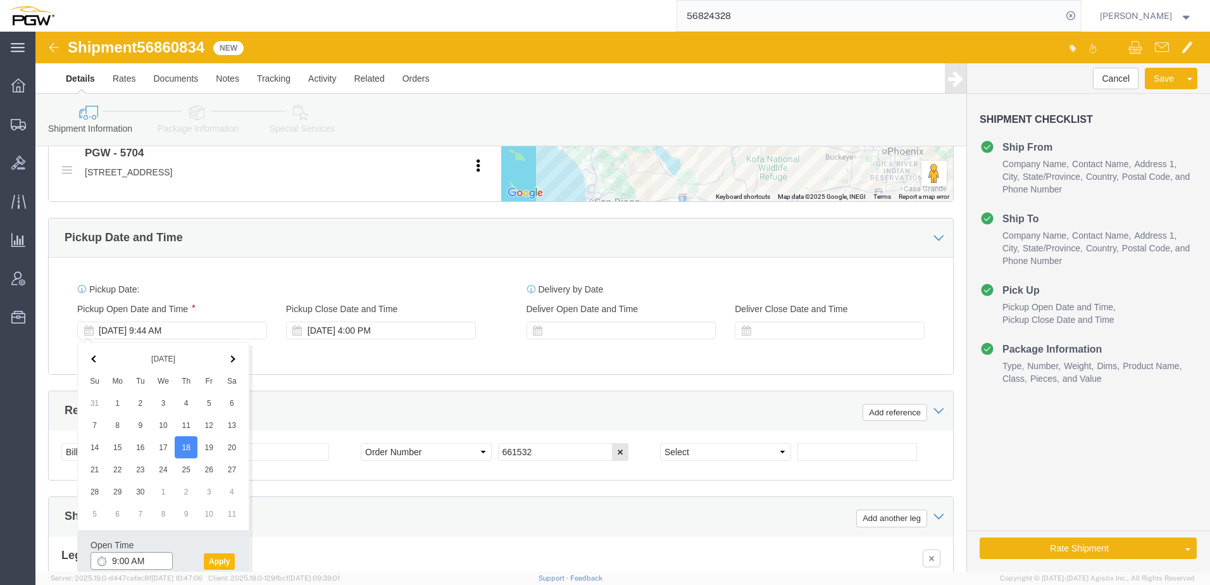
type input "9:00 AM"
click button "Apply"
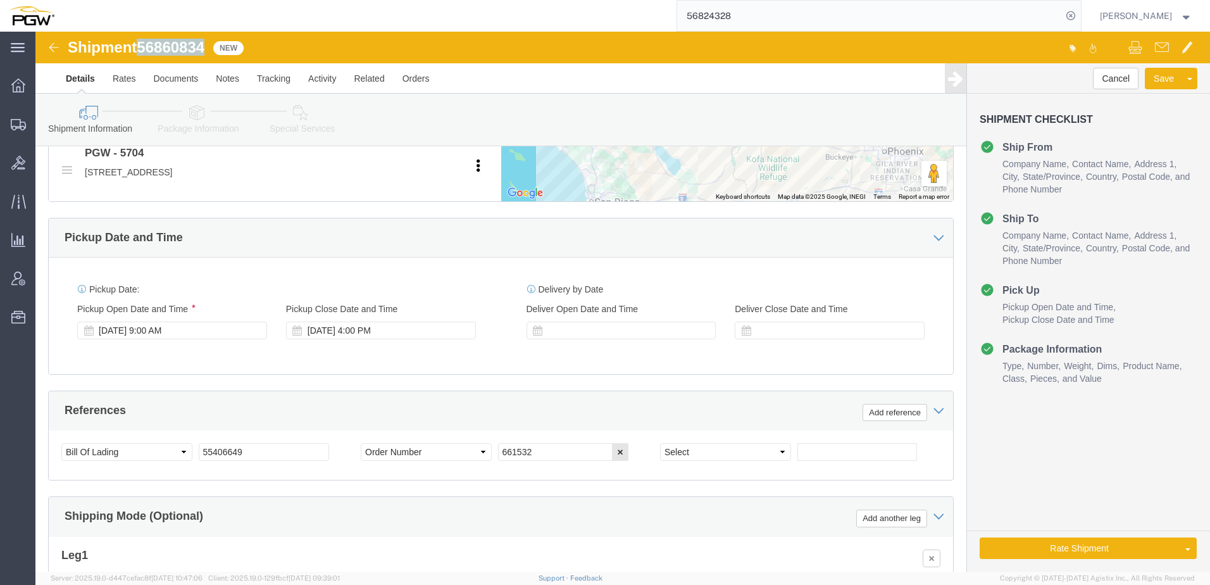
drag, startPoint x: 105, startPoint y: 16, endPoint x: 176, endPoint y: 20, distance: 71.0
click div "Shipment 56860834 New"
copy span "56860834"
drag, startPoint x: 272, startPoint y: 422, endPoint x: -146, endPoint y: 376, distance: 420.1
click html "Shipment 56860834 New Details Rates Documents Notes Tracking Activity Related O…"
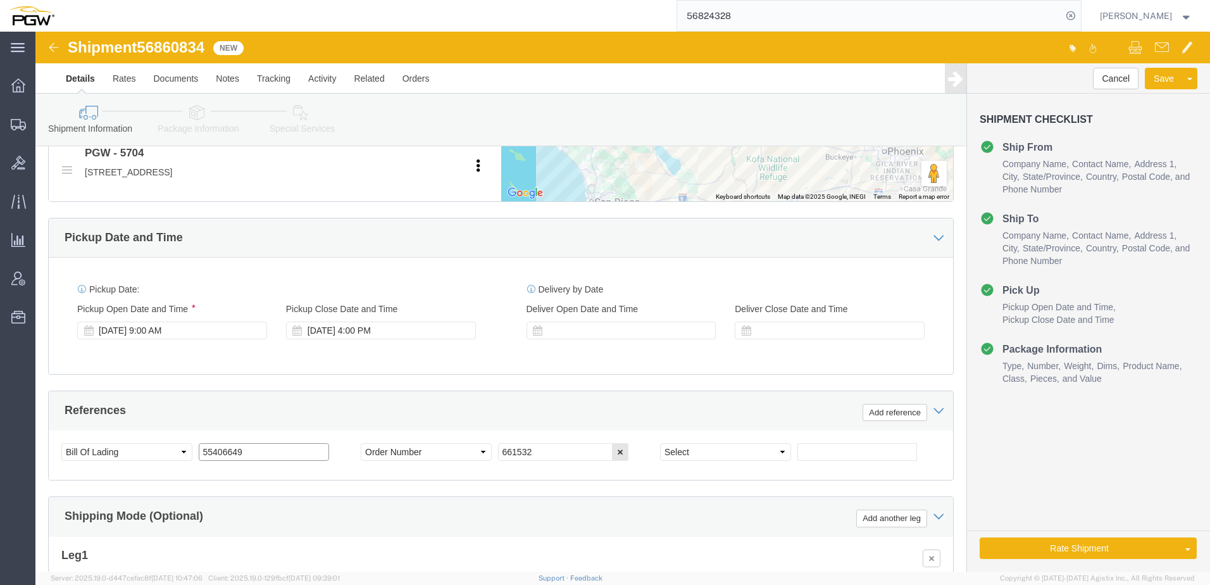
paste input "6860834"
type input "56860834"
drag, startPoint x: 539, startPoint y: 421, endPoint x: 252, endPoint y: 385, distance: 289.5
click div "References Add reference Select Account Type Activity ID Airline Appointment Nu…"
type input "668723"
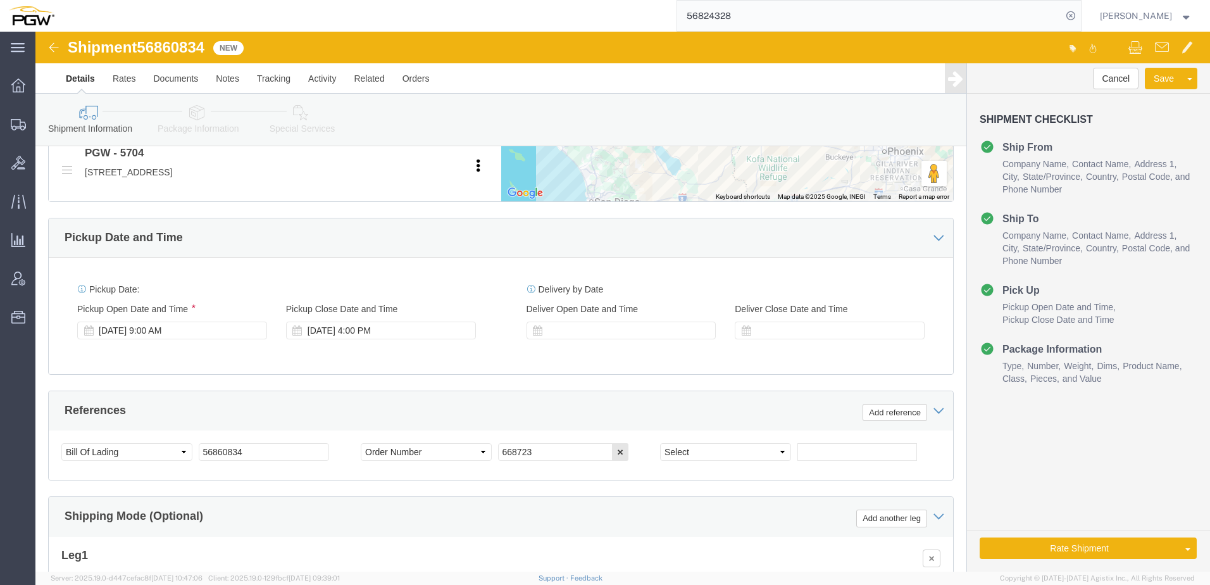
click icon
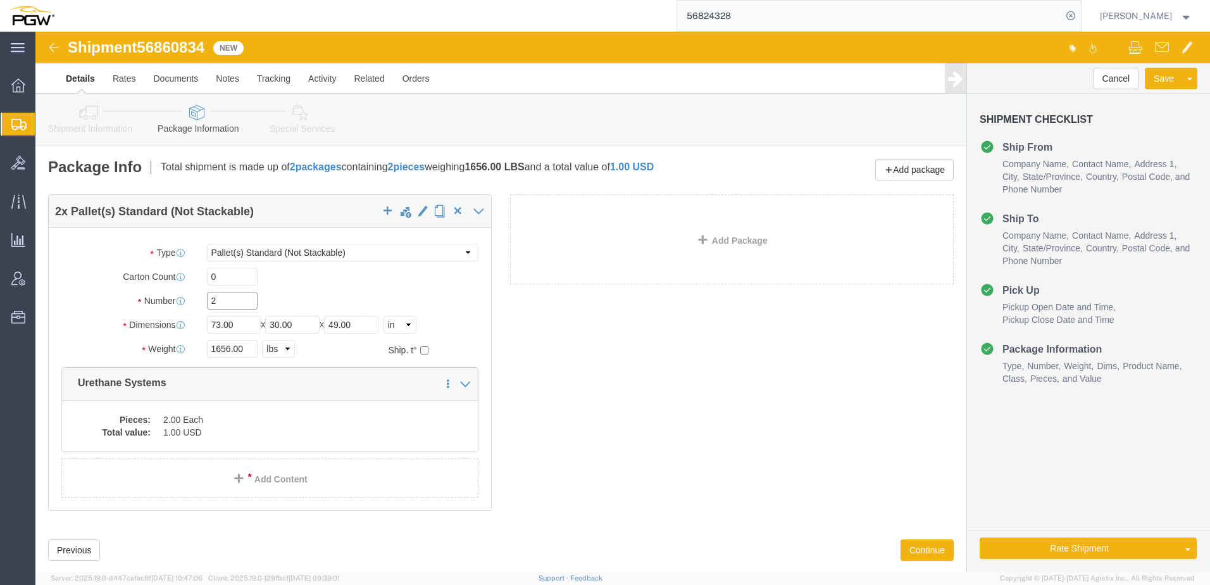
drag, startPoint x: 189, startPoint y: 262, endPoint x: 135, endPoint y: 269, distance: 54.2
click div "Number 2"
type input "1"
click div "Package Type Select Bale(s) Basket(s) Bolt(s) Bottle(s) Buckets Bulk Bundle(s) …"
drag, startPoint x: 192, startPoint y: 320, endPoint x: 92, endPoint y: 320, distance: 100.0
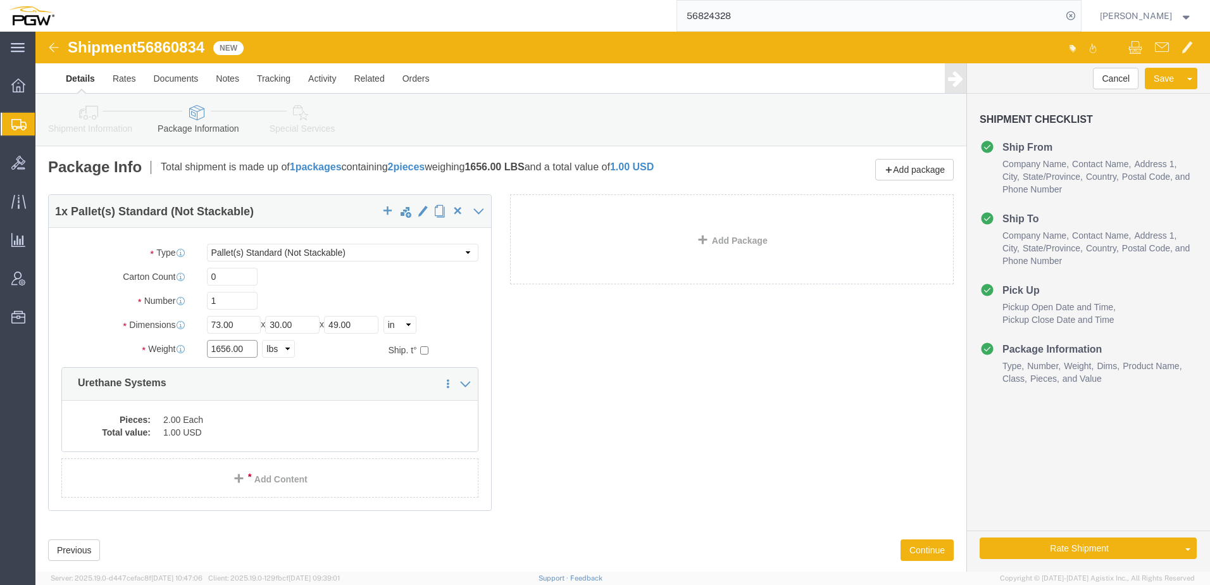
click div "Weight 1656.00 Select kgs lbs Ship. t°"
type input "833.00"
click dd "2.00 Each"
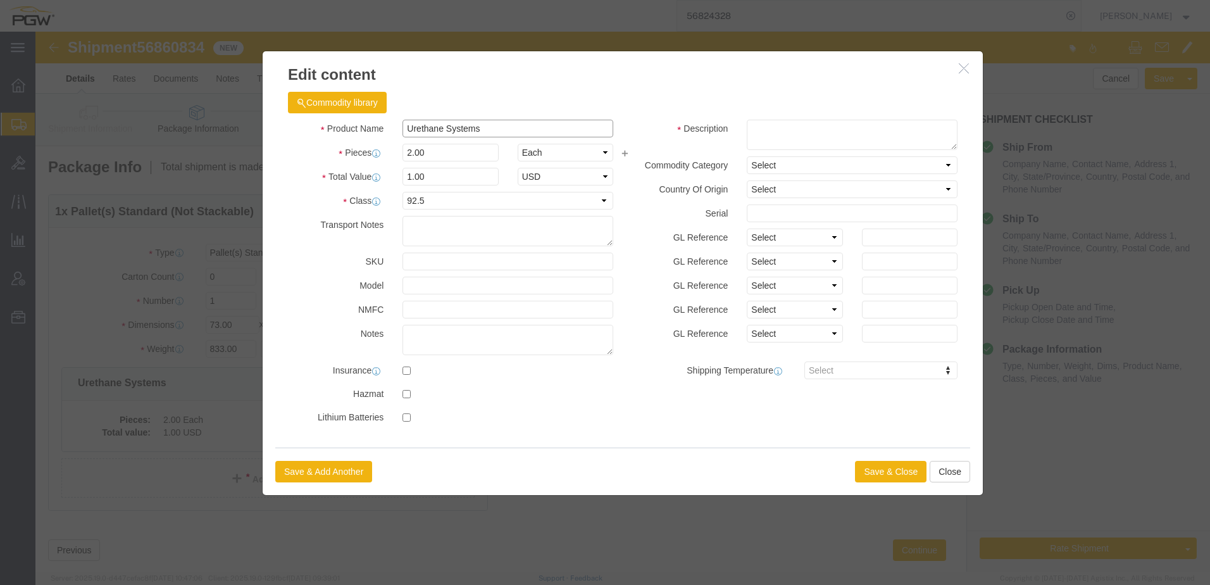
drag, startPoint x: 452, startPoint y: 98, endPoint x: -312, endPoint y: 78, distance: 764.0
click html "Shipment 56860834 New Details Rates Documents Notes Tracking Activity Related O…"
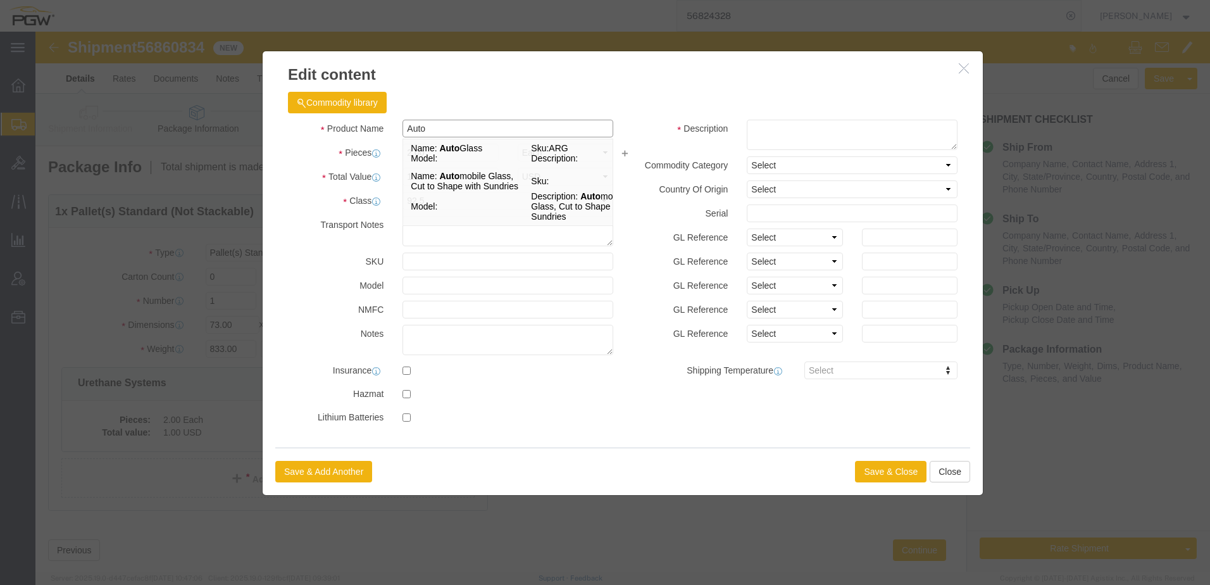
type input "Auto Glass"
type input "86630-08"
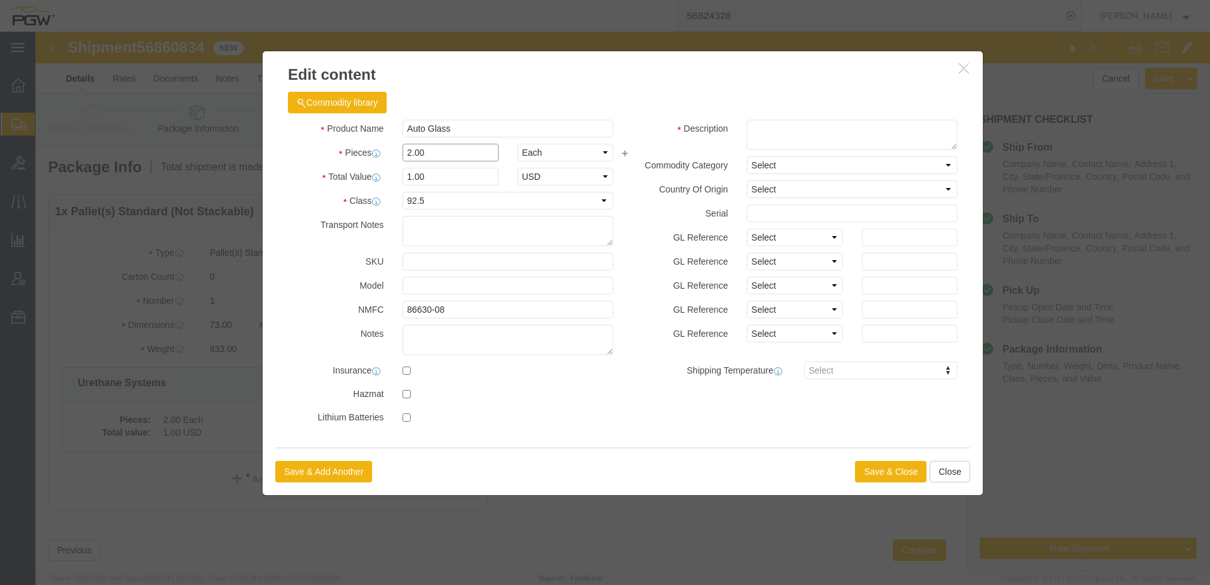
drag, startPoint x: 401, startPoint y: 121, endPoint x: -99, endPoint y: 97, distance: 500.5
click html "Shipment 56860834 New Details Rates Documents Notes Tracking Activity Related O…"
type input "1.00"
type input "0.5"
type input "1.00"
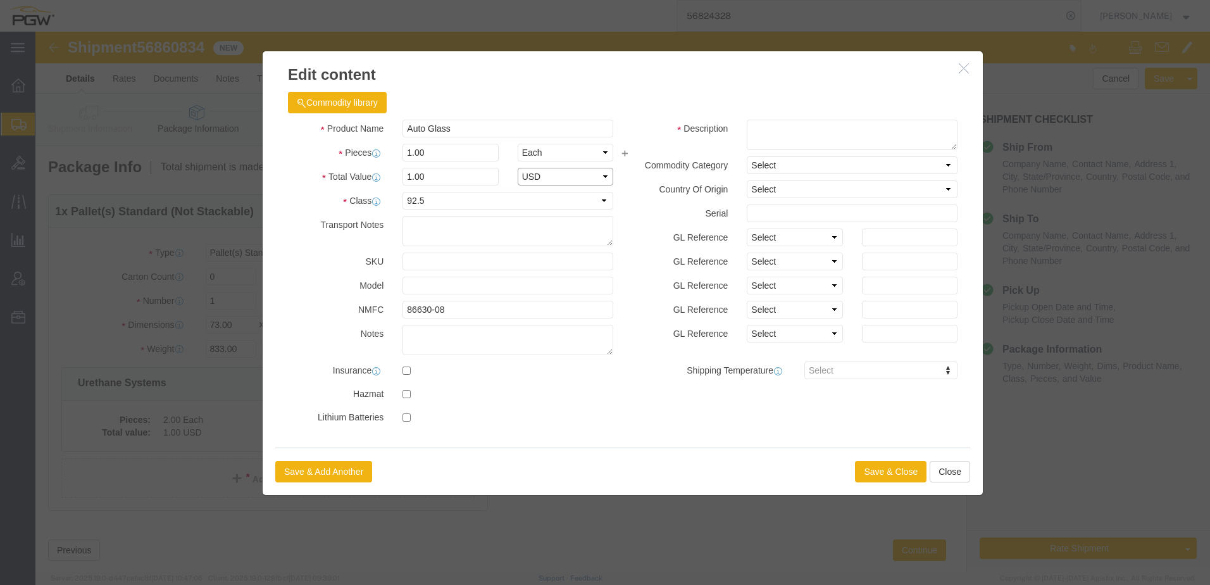
select select "USD"
click button "Save & Close"
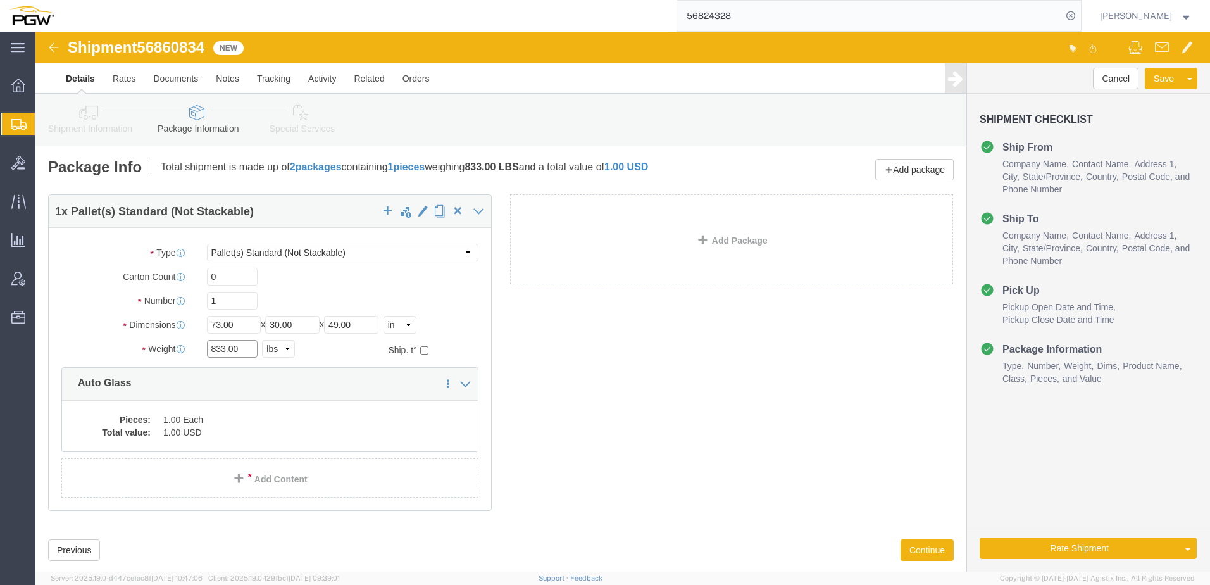
drag, startPoint x: 187, startPoint y: 314, endPoint x: 232, endPoint y: 307, distance: 45.6
click input "833.00"
type input "831.00"
click icon
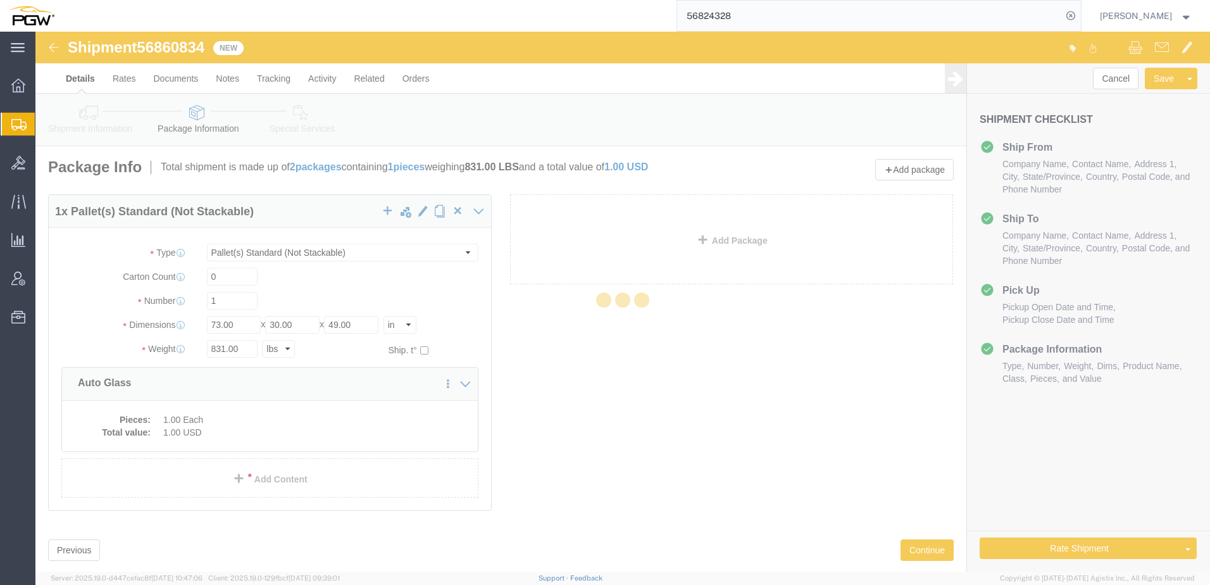
select select
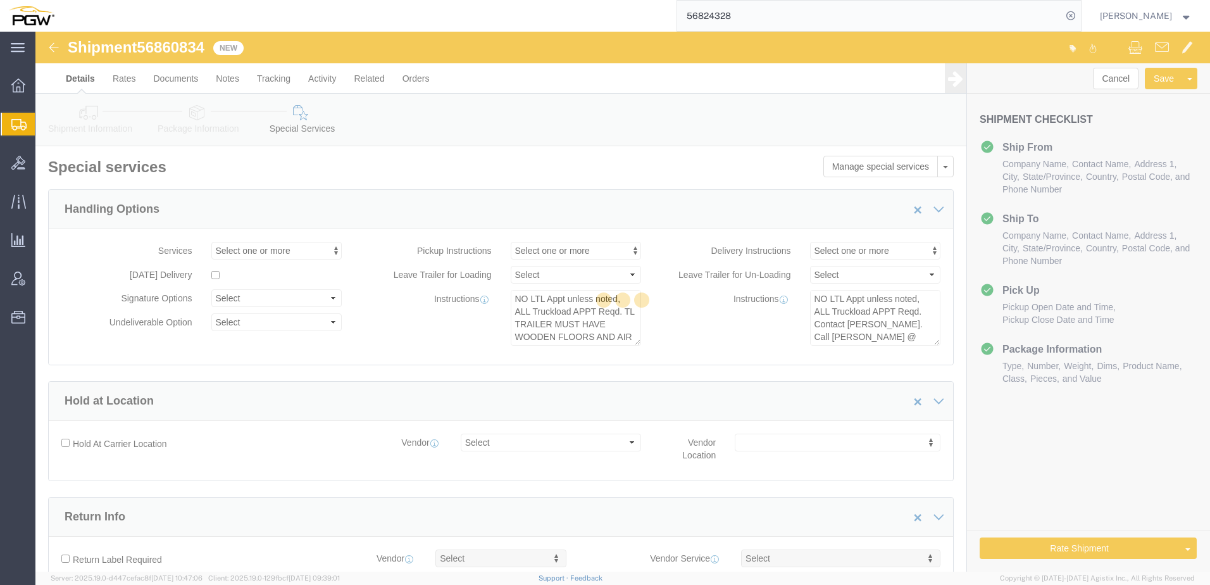
select select "COSTCENTER"
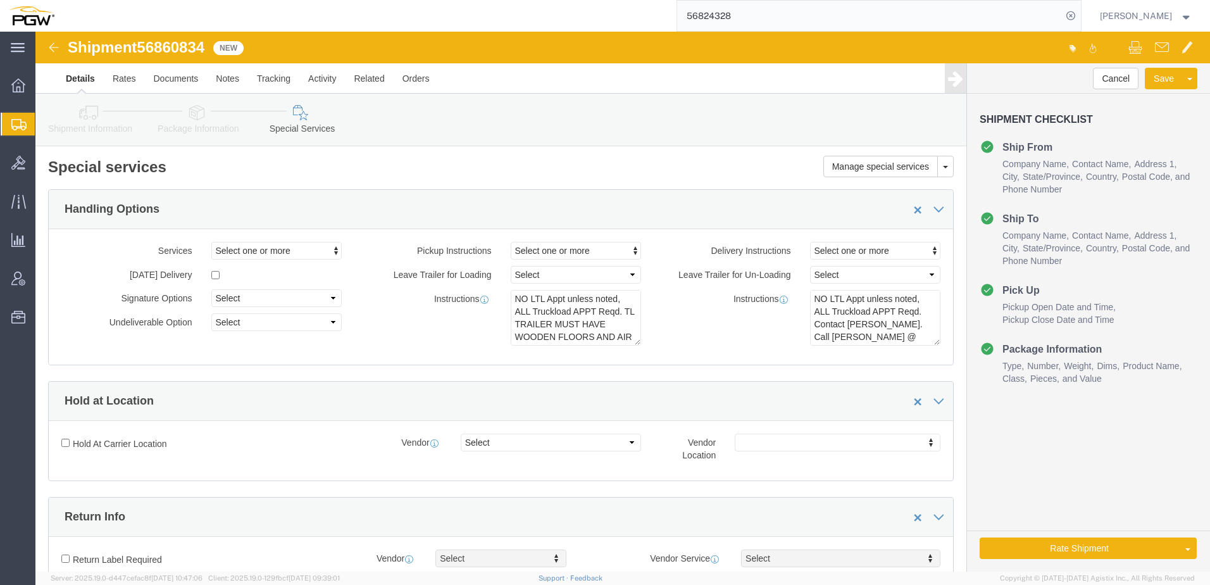
drag, startPoint x: 57, startPoint y: 91, endPoint x: 34, endPoint y: 146, distance: 59.8
click link "Shipment Information"
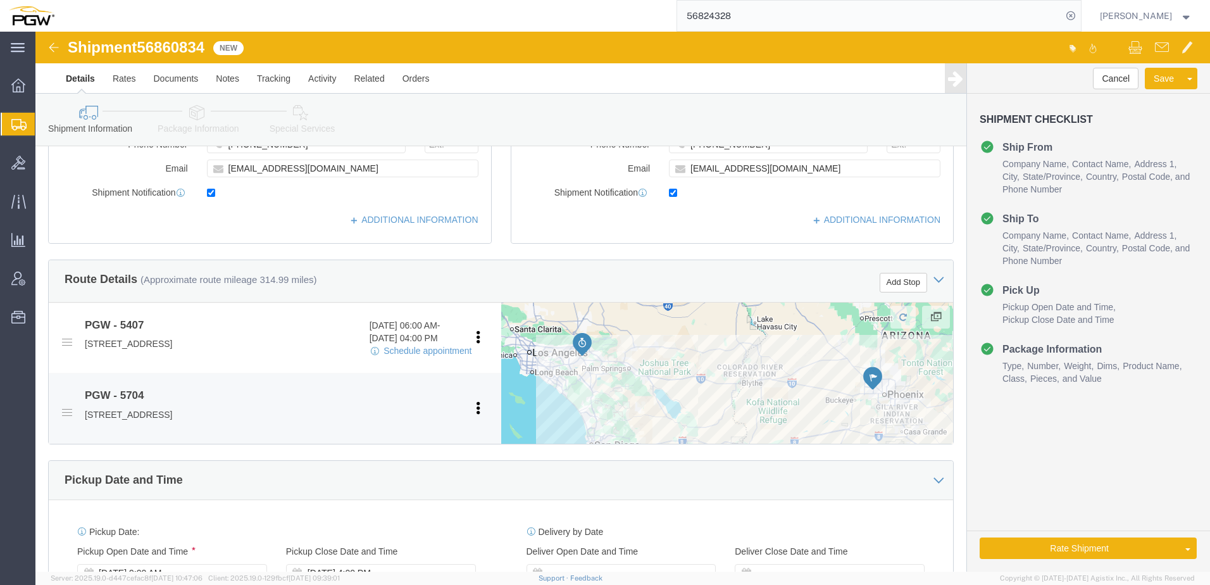
scroll to position [633, 0]
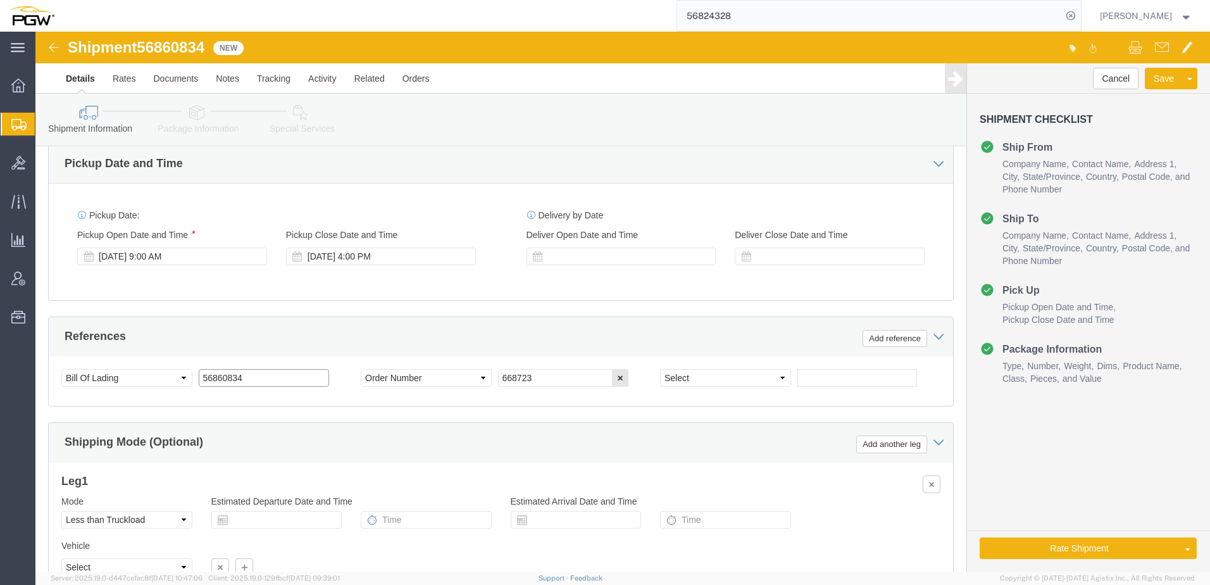
drag, startPoint x: 240, startPoint y: 341, endPoint x: -320, endPoint y: 314, distance: 560.0
click html "Shipment 56860834 New Details Rates Documents Notes Tracking Activity Related O…"
click div "Ship From Location Location 5407-PGW Autoglass -Phoenix Hub My Profile Location…"
click button "Rate Shipment"
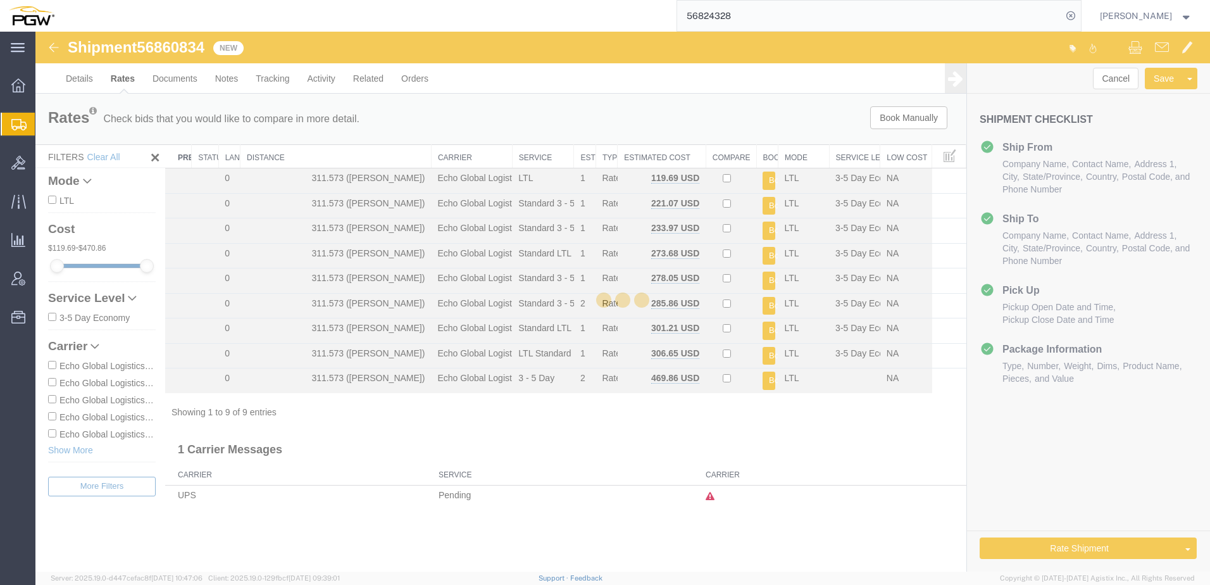
scroll to position [0, 0]
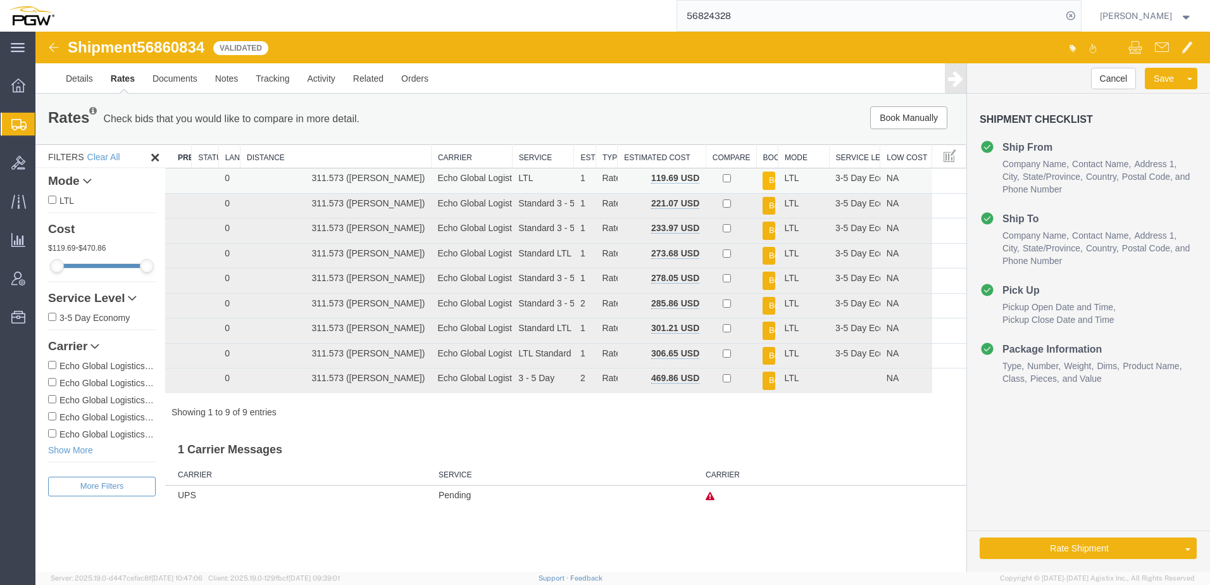
click at [770, 178] on button "Book" at bounding box center [768, 180] width 13 height 18
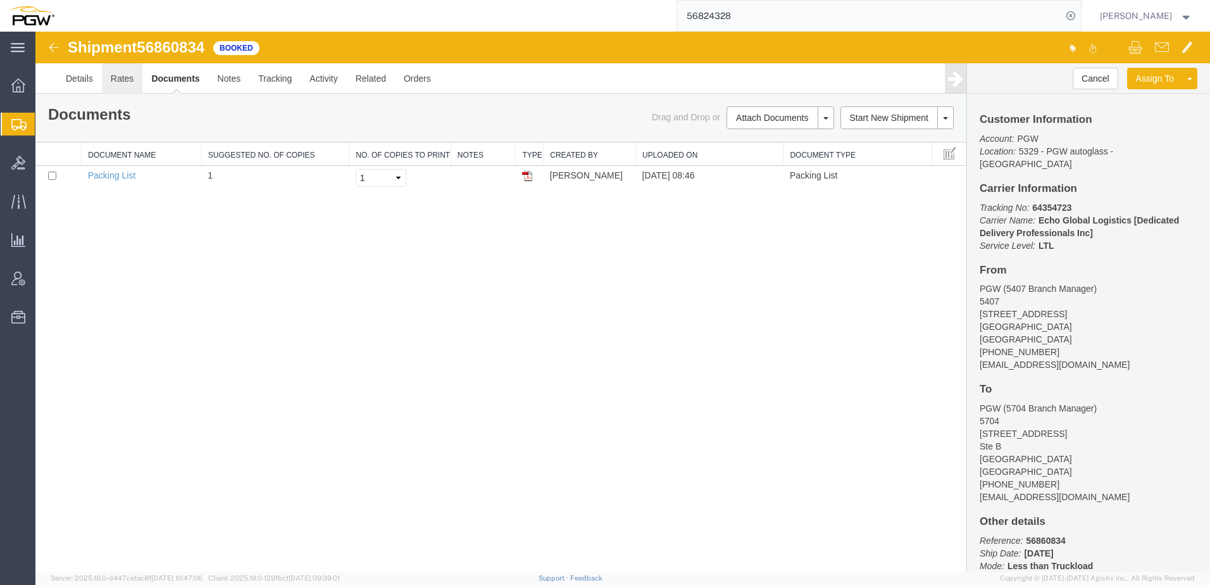
click at [111, 78] on link "Rates" at bounding box center [122, 78] width 41 height 30
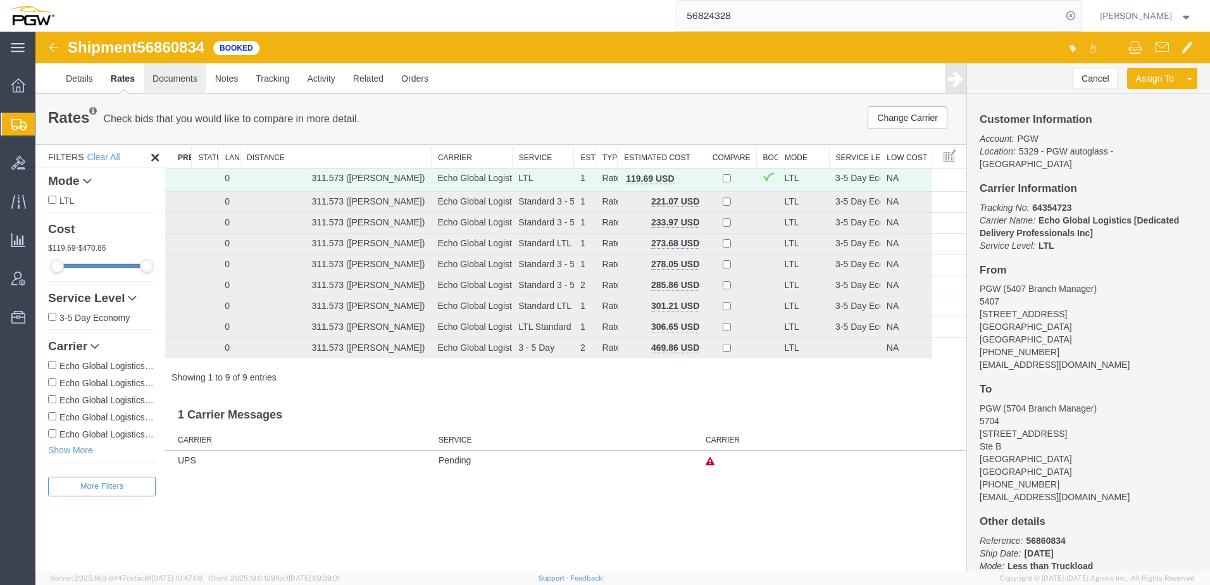
click at [160, 83] on link "Documents" at bounding box center [175, 78] width 63 height 30
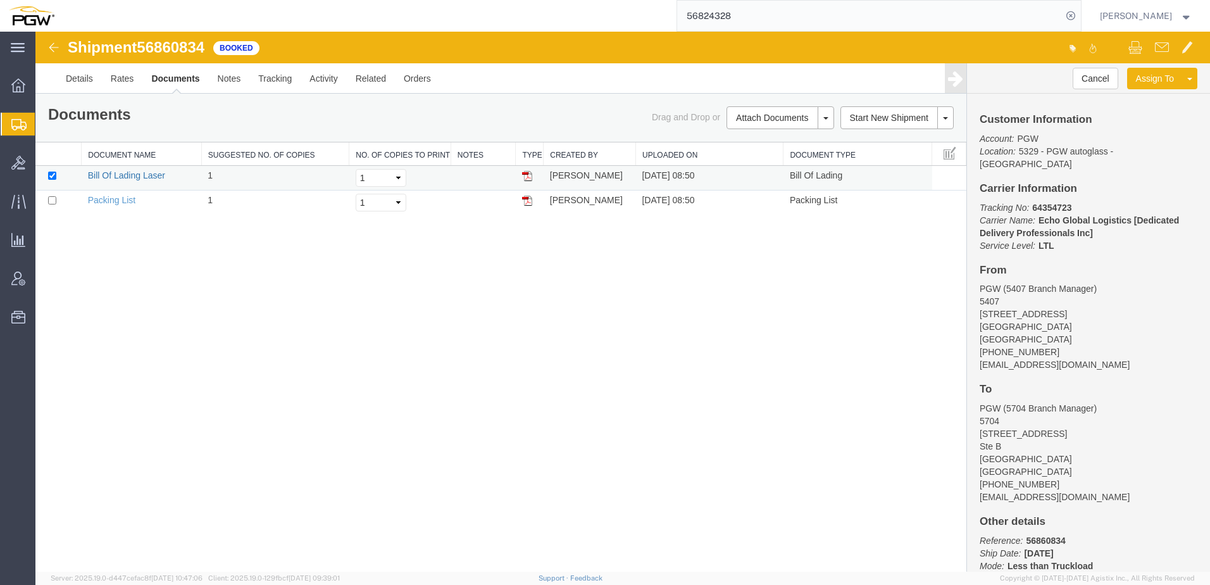
click at [132, 175] on link "Bill Of Lading Laser" at bounding box center [126, 175] width 77 height 10
drag, startPoint x: 304, startPoint y: 259, endPoint x: 332, endPoint y: 90, distance: 171.9
click at [309, 228] on div "Shipment 56860834 2 of 2 Booked Details Rates Documents Notes Tracking Activity…" at bounding box center [622, 302] width 1174 height 540
drag, startPoint x: 80, startPoint y: 149, endPoint x: 13, endPoint y: 170, distance: 70.4
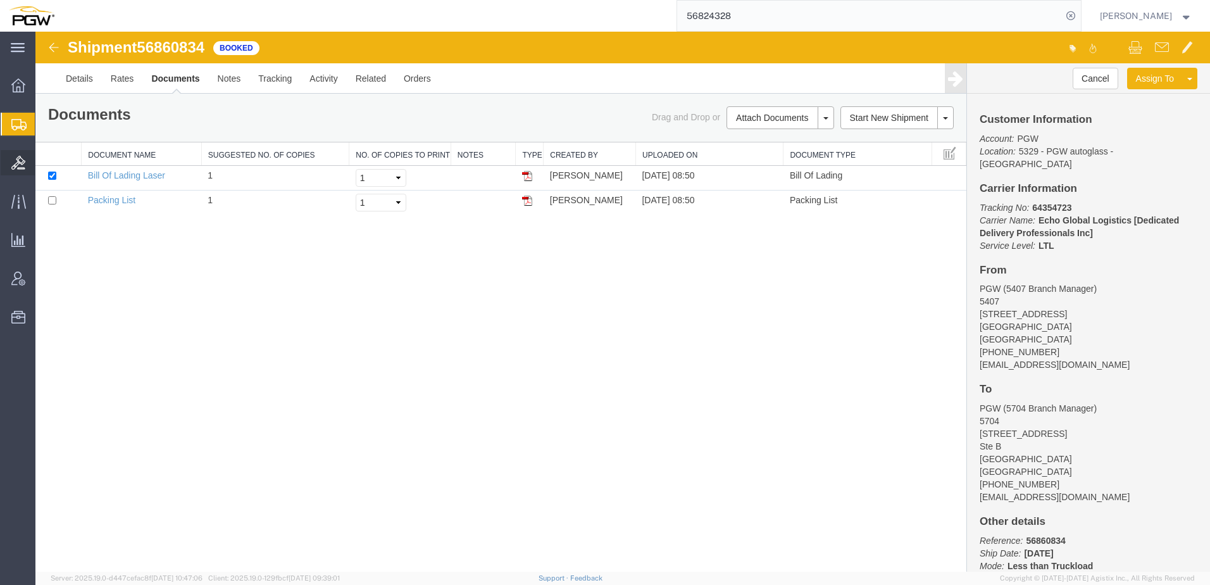
click at [0, 0] on span "Shipment Manager" at bounding box center [0, 0] width 0 height 0
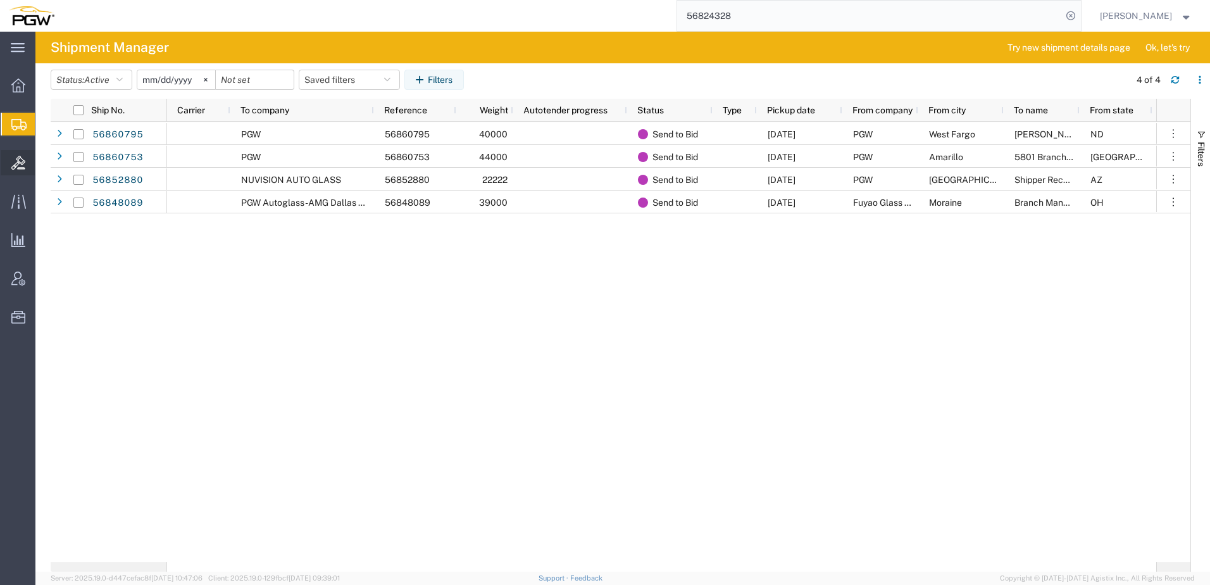
click at [44, 164] on span "Bids" at bounding box center [39, 162] width 9 height 25
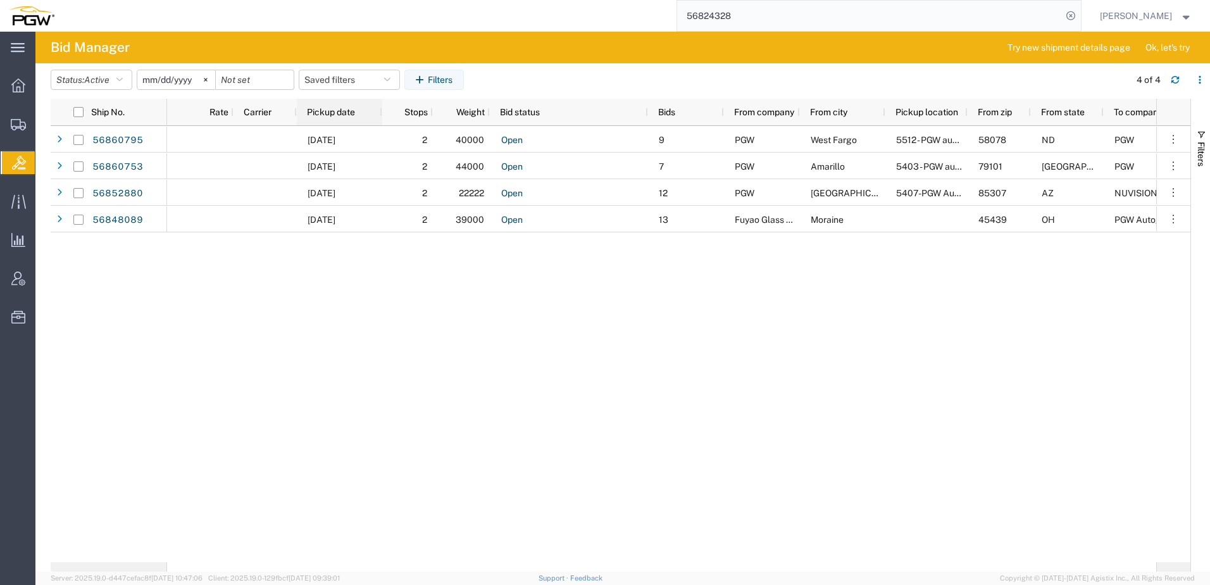
click at [351, 112] on span "Pickup date" at bounding box center [331, 112] width 48 height 10
click at [354, 358] on div "09/19/2025 2 40000 Open 9 PGW West Fargo 5512 - PGW autoglass - Fargo 58078 ND …" at bounding box center [661, 344] width 989 height 436
click at [0, 0] on span "Location Appointment" at bounding box center [0, 0] width 0 height 0
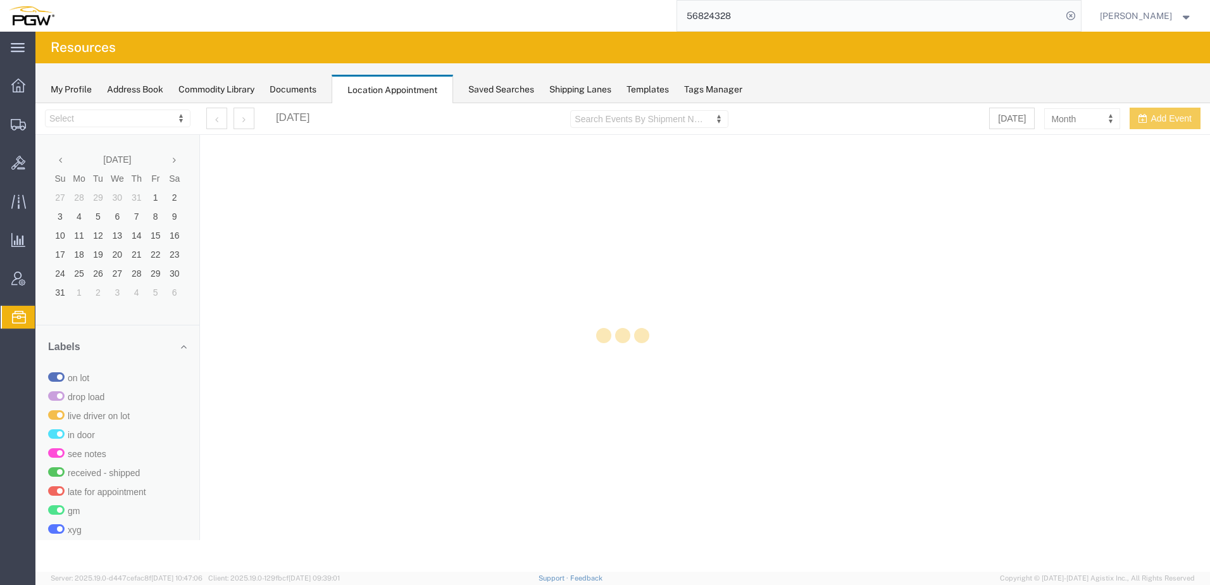
select select "28253"
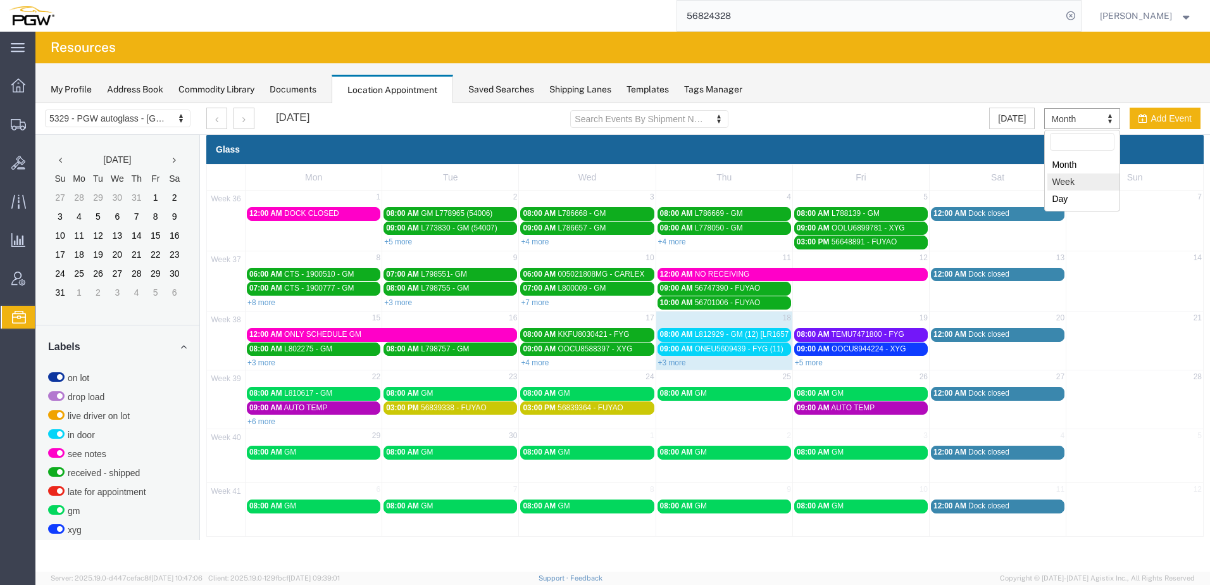
select select "agendaWeek"
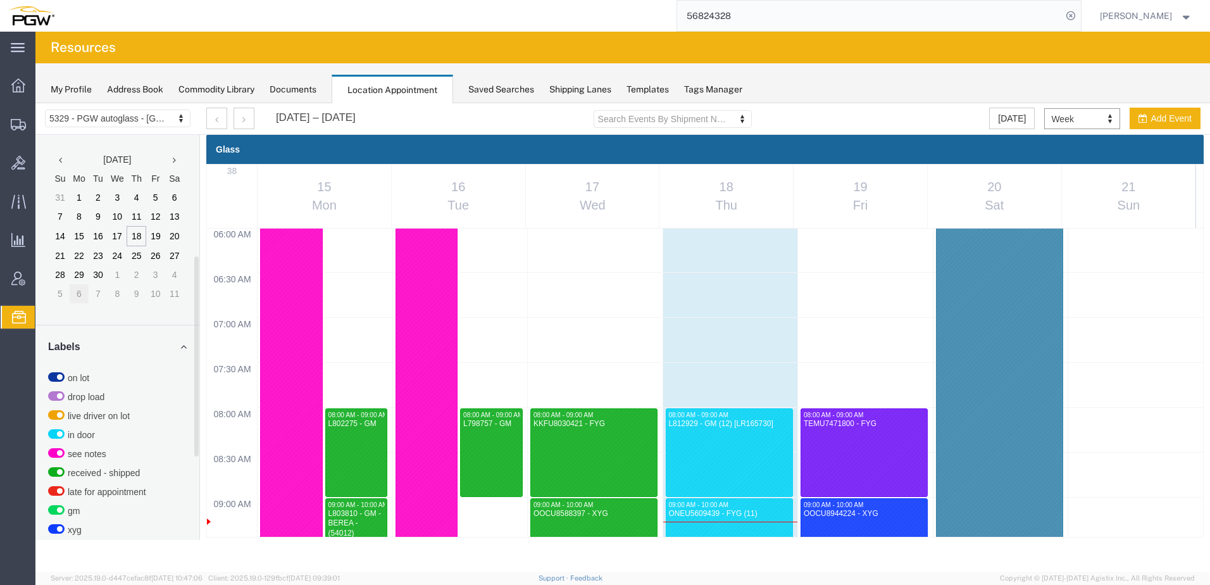
scroll to position [411, 0]
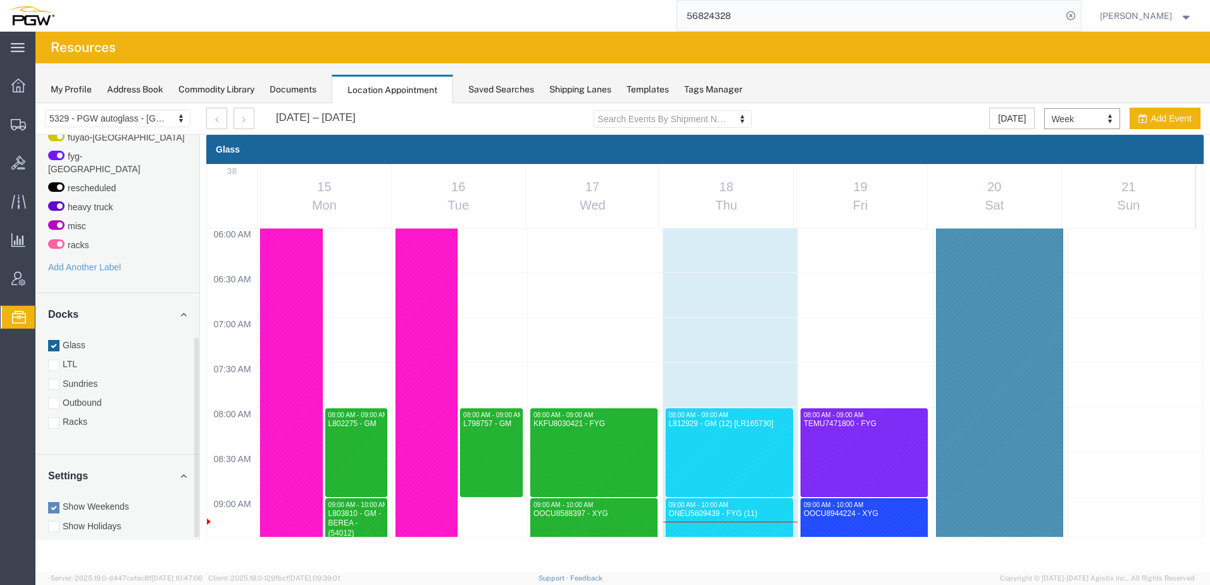
click at [63, 397] on div "Glass LTL Sundries Outbound Racks" at bounding box center [117, 383] width 139 height 89
click at [53, 397] on div at bounding box center [53, 402] width 11 height 11
click at [35, 103] on input "Outbound" at bounding box center [35, 103] width 0 height 0
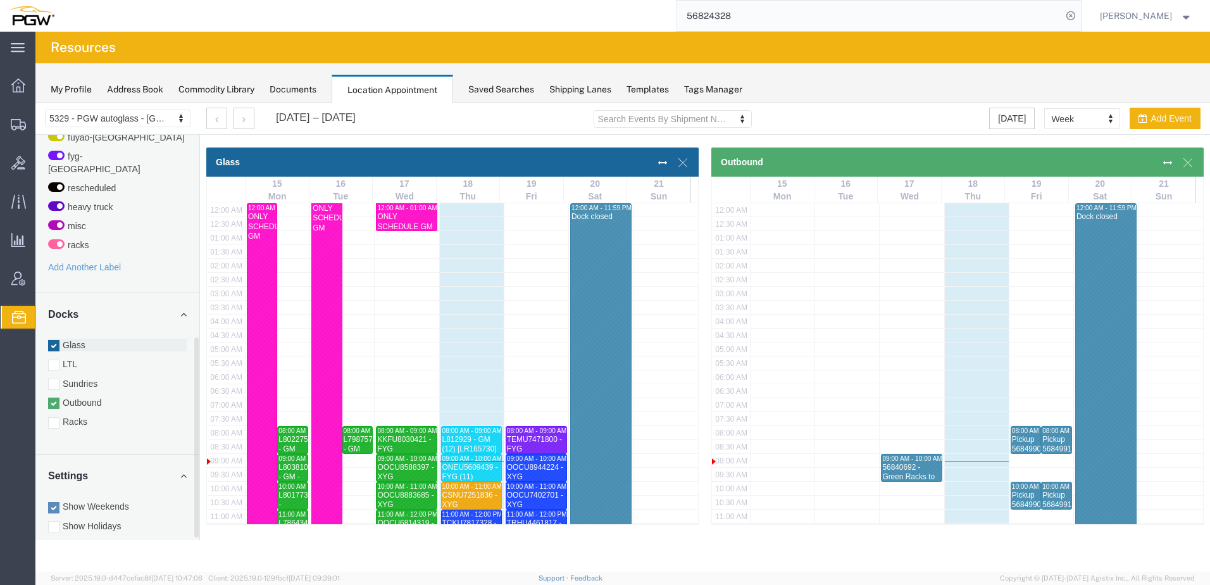
scroll to position [322, 0]
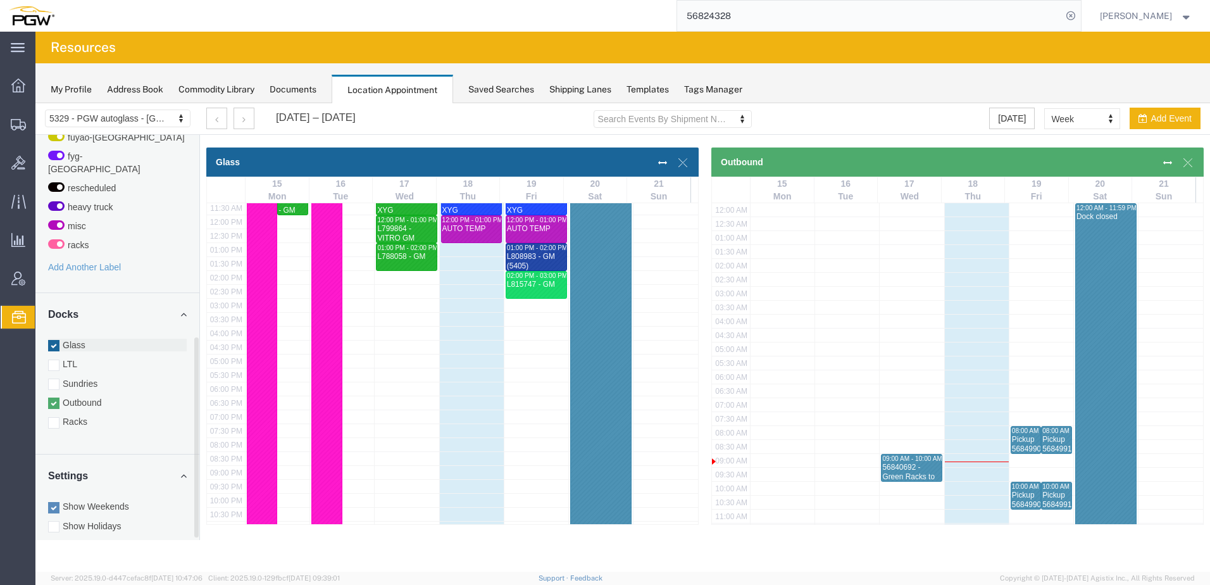
click at [53, 340] on div at bounding box center [53, 345] width 11 height 11
click at [35, 103] on input "Glass" at bounding box center [35, 103] width 0 height 0
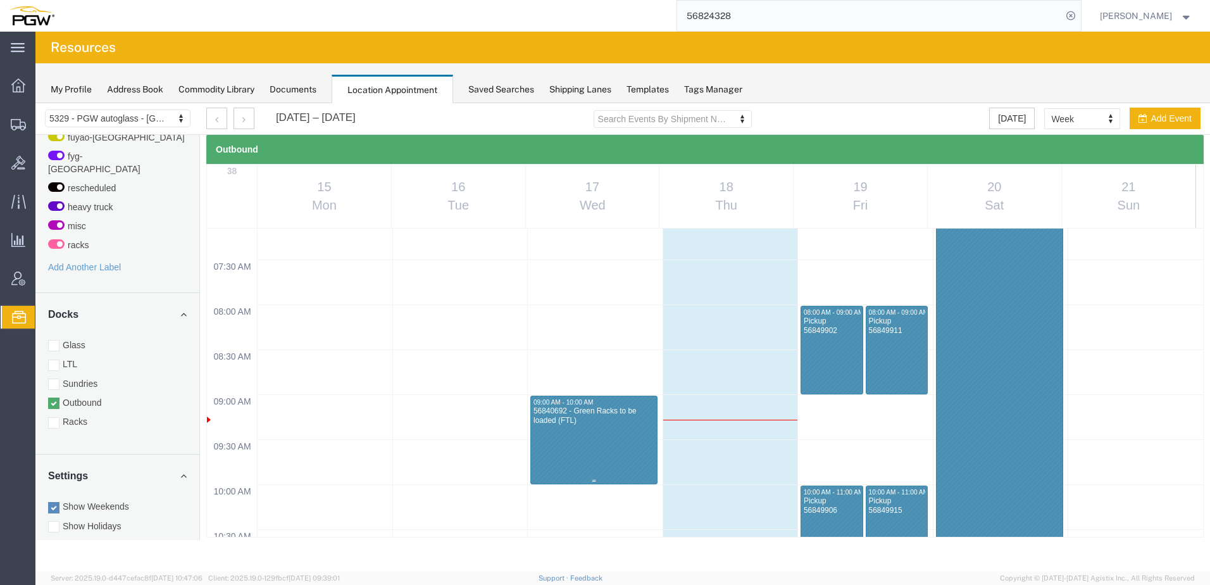
scroll to position [633, 0]
